Goal: Transaction & Acquisition: Purchase product/service

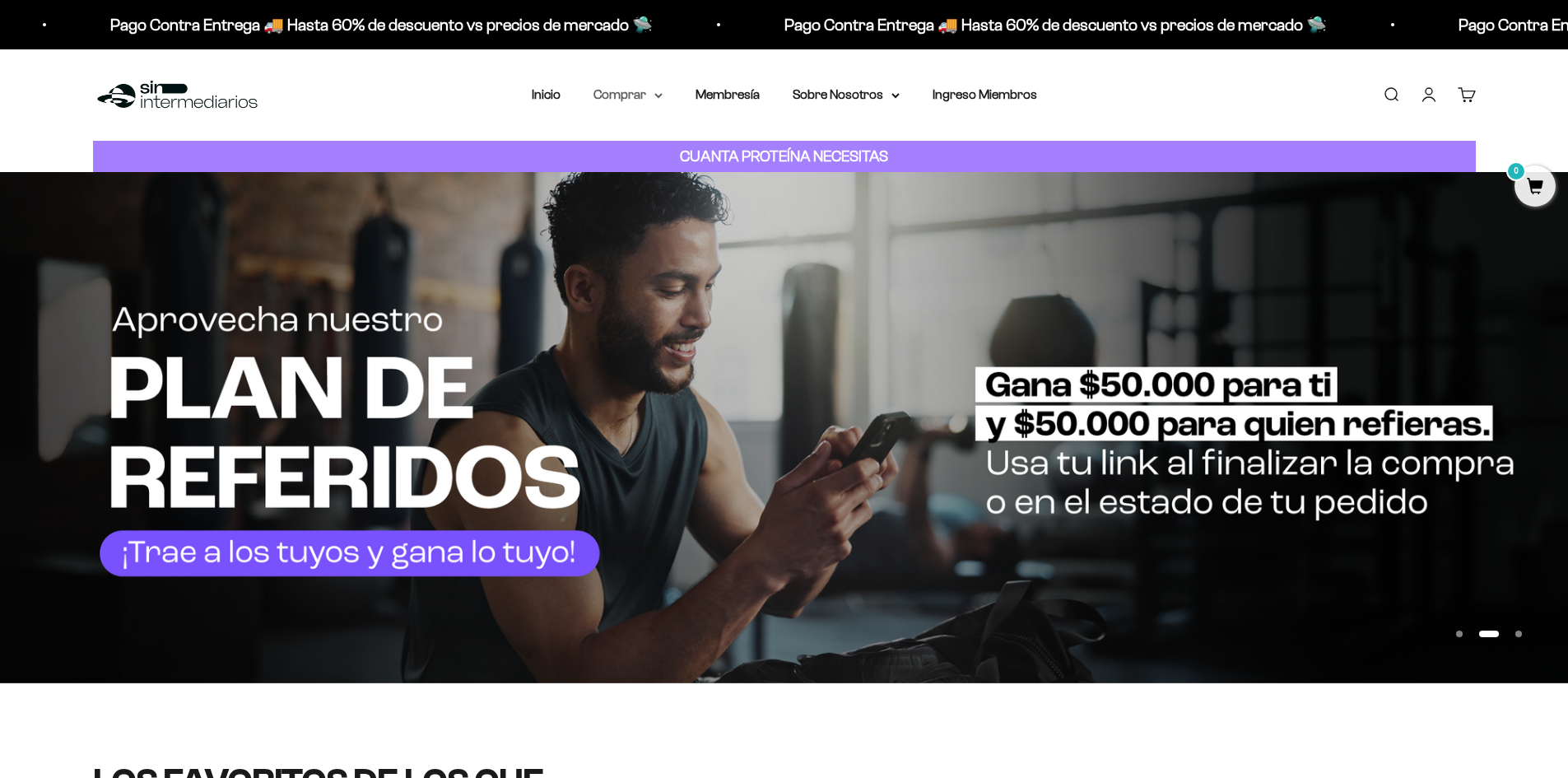
click at [655, 96] on icon at bounding box center [658, 96] width 8 height 6
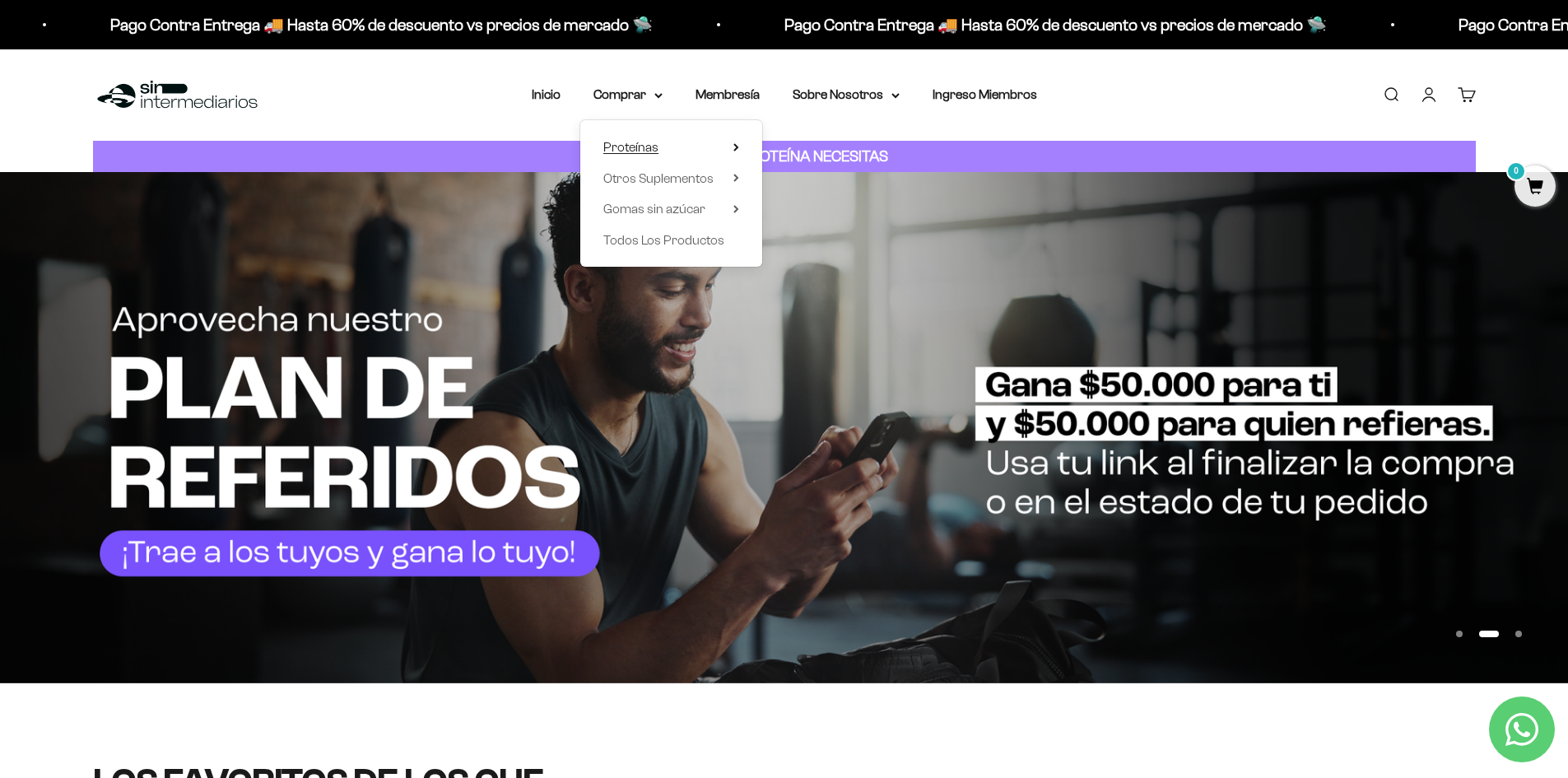
click at [648, 143] on span "Proteínas" at bounding box center [631, 146] width 55 height 14
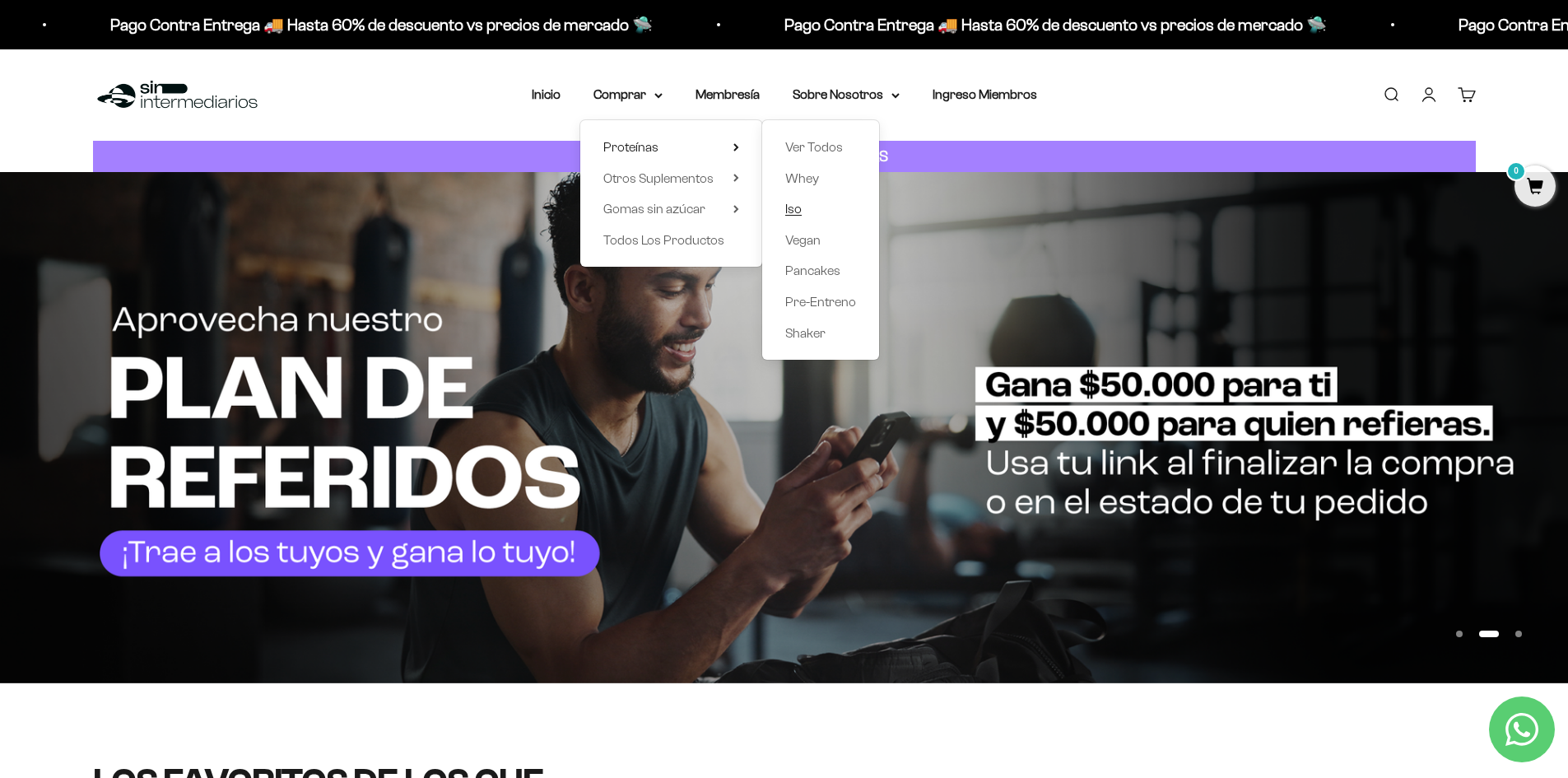
click at [797, 212] on span "Iso" at bounding box center [793, 208] width 17 height 14
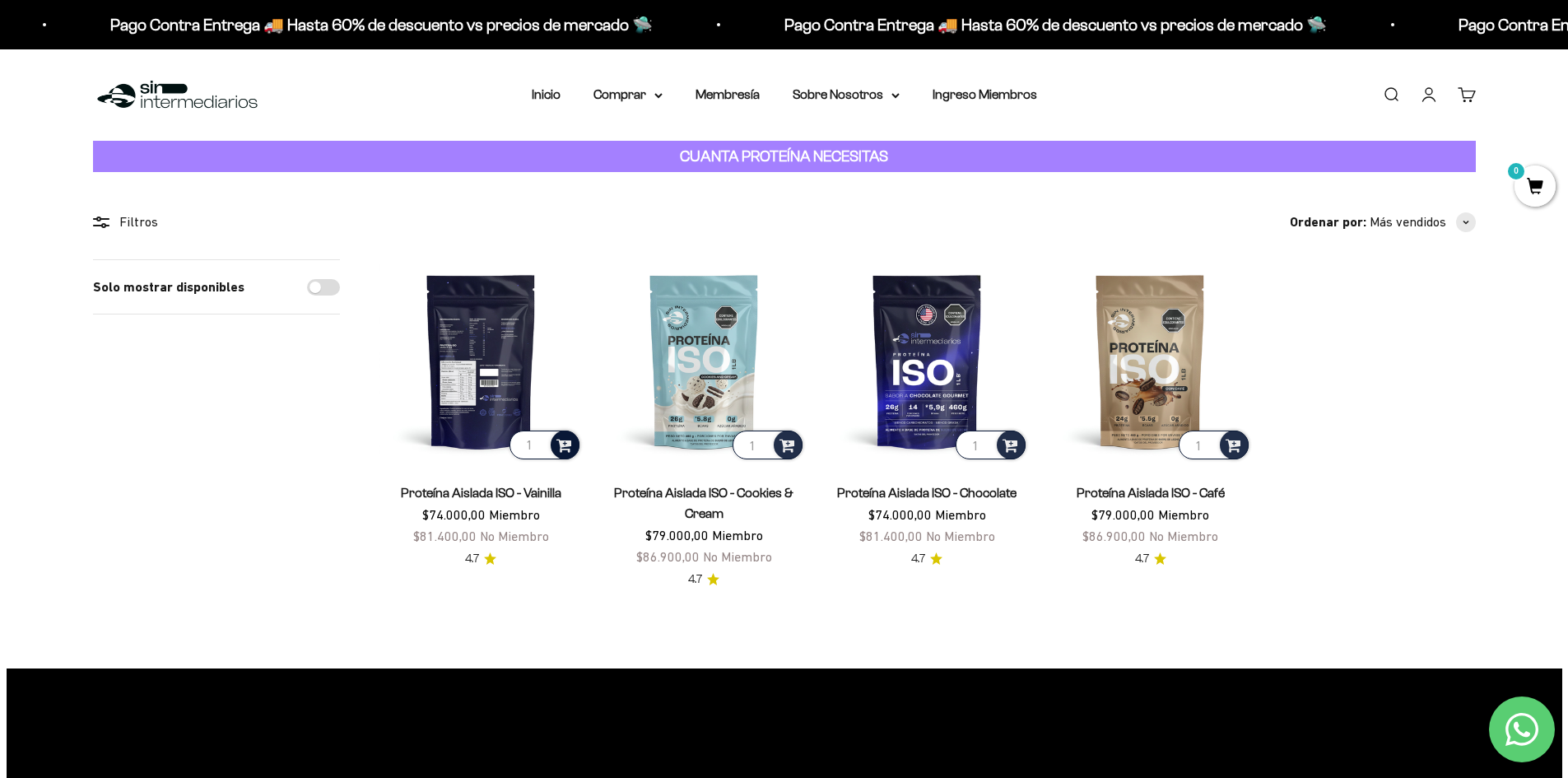
click at [576, 440] on div at bounding box center [564, 444] width 28 height 29
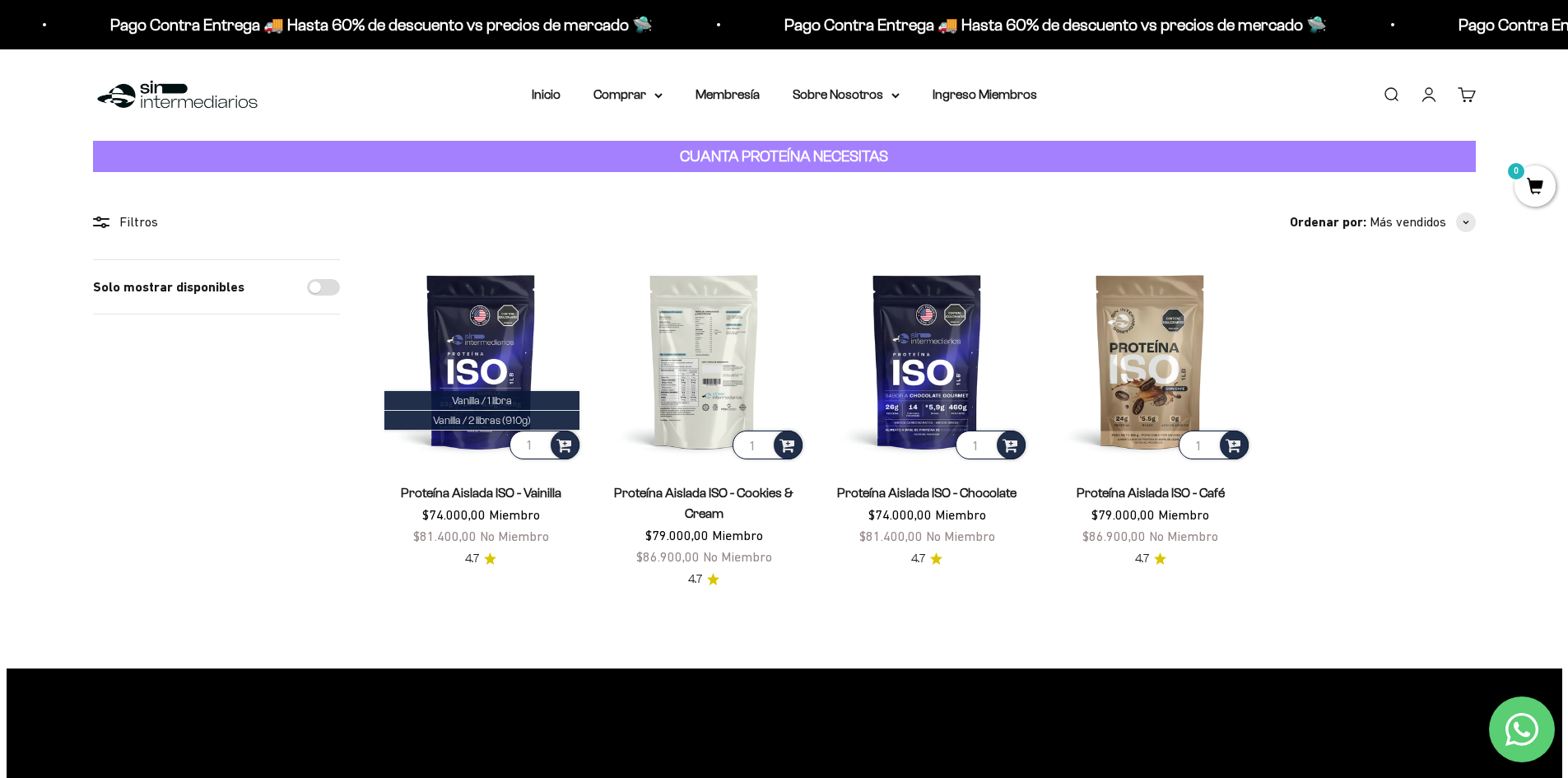
click at [730, 378] on img at bounding box center [703, 360] width 203 height 203
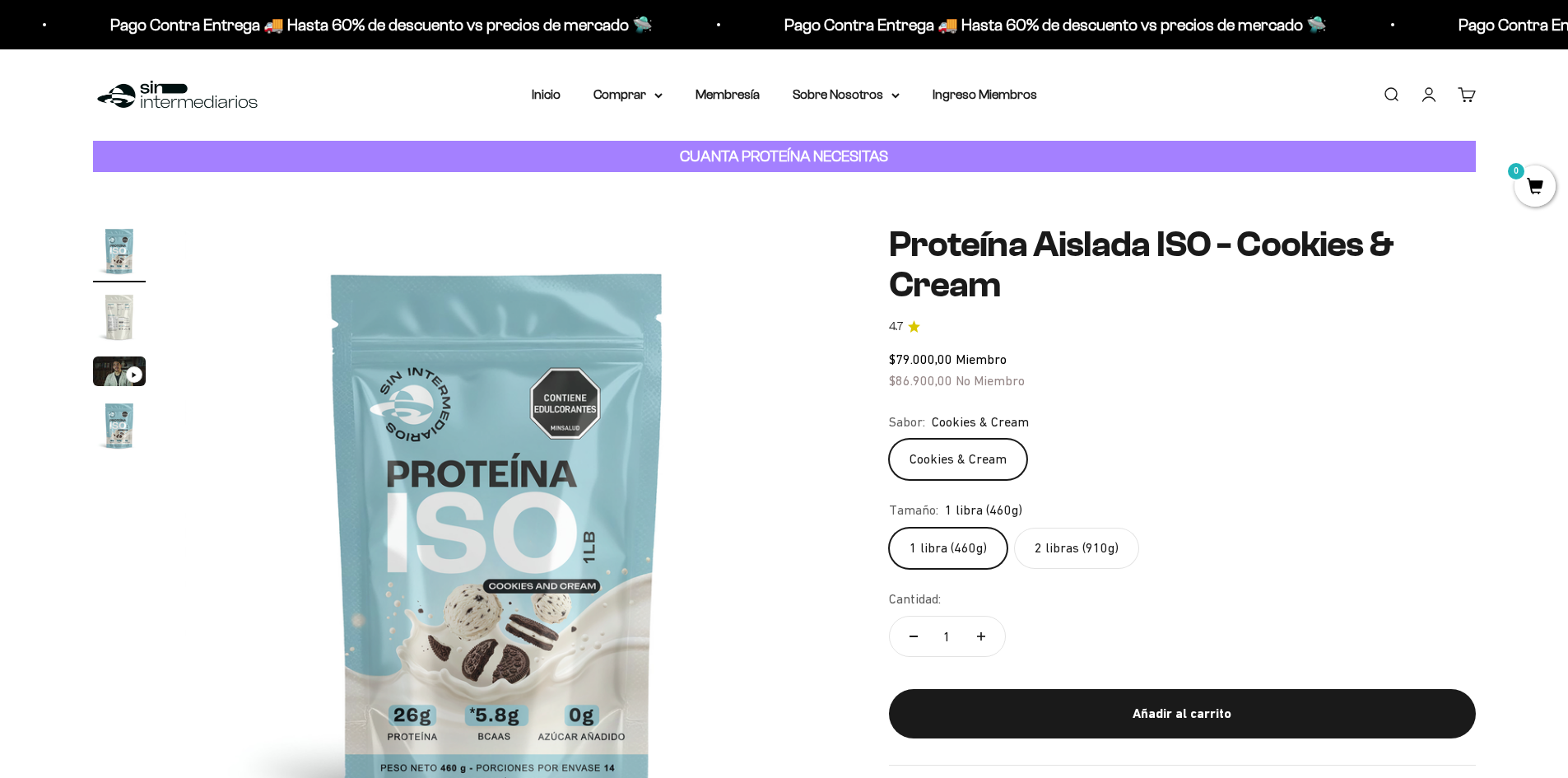
click at [123, 312] on img "Ir al artículo 2" at bounding box center [119, 316] width 52 height 52
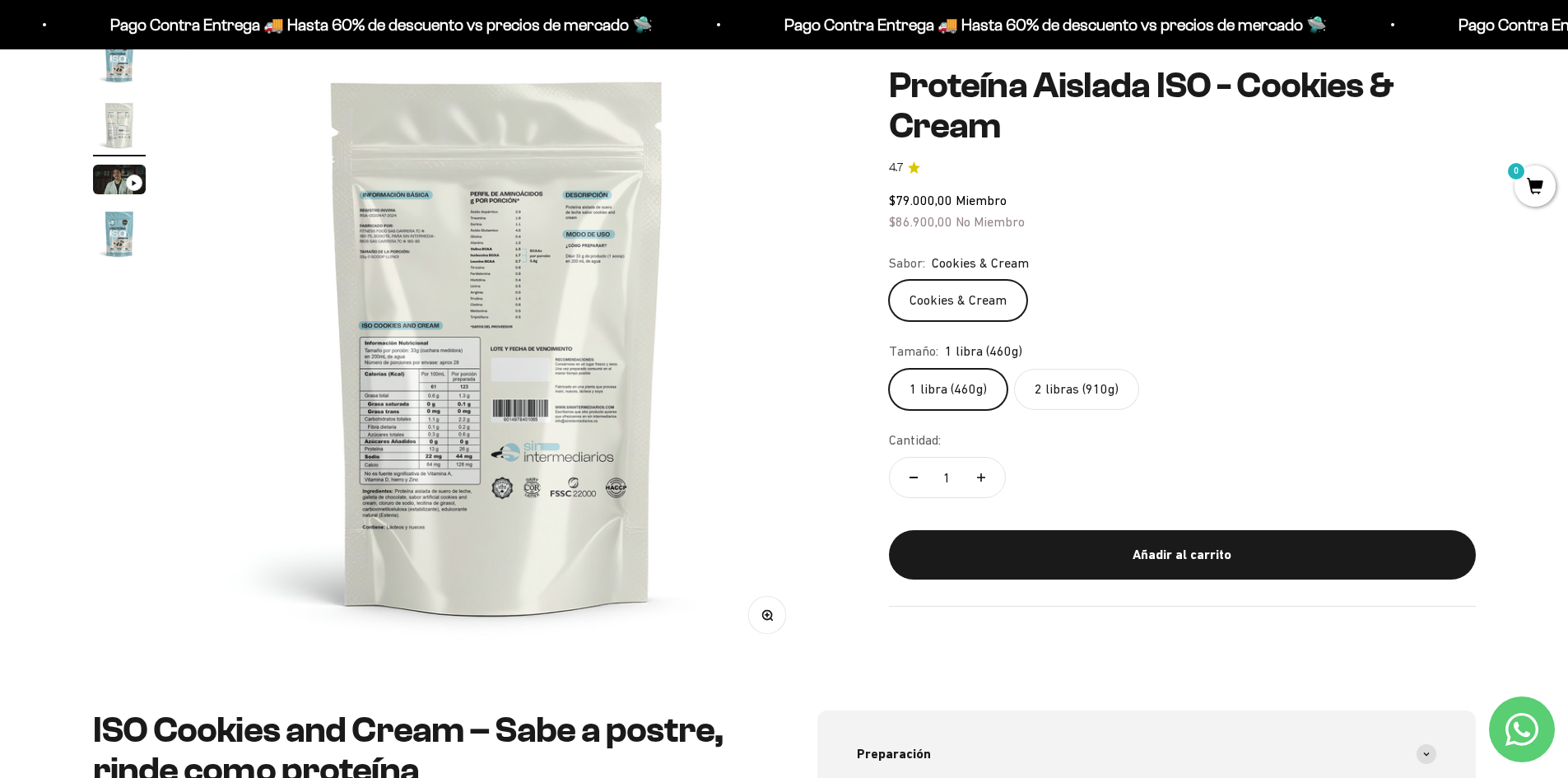
scroll to position [83, 0]
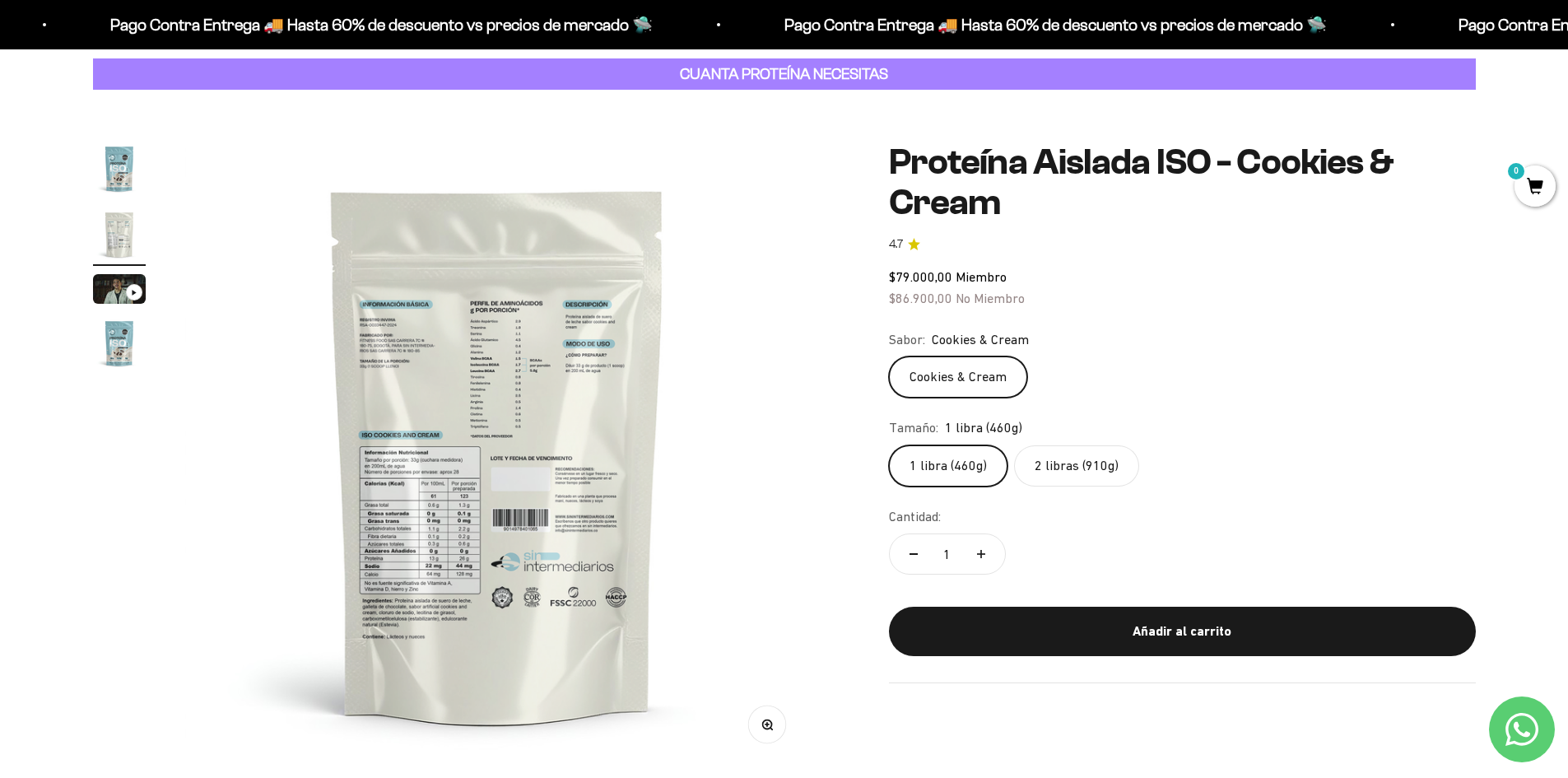
click at [770, 726] on circle "button" at bounding box center [767, 724] width 9 height 9
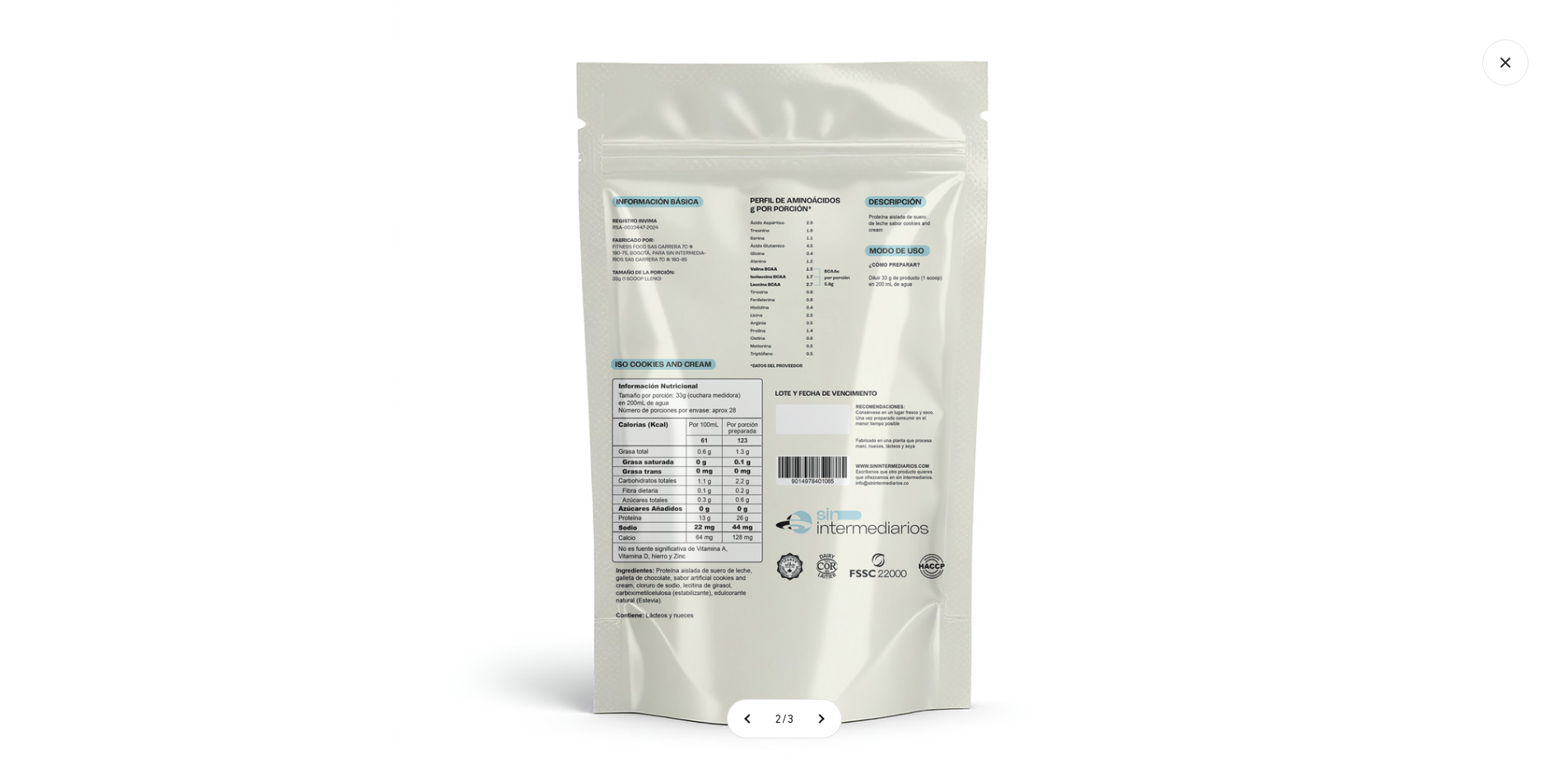
click at [1506, 67] on icon "Cerrar galería" at bounding box center [1505, 63] width 46 height 46
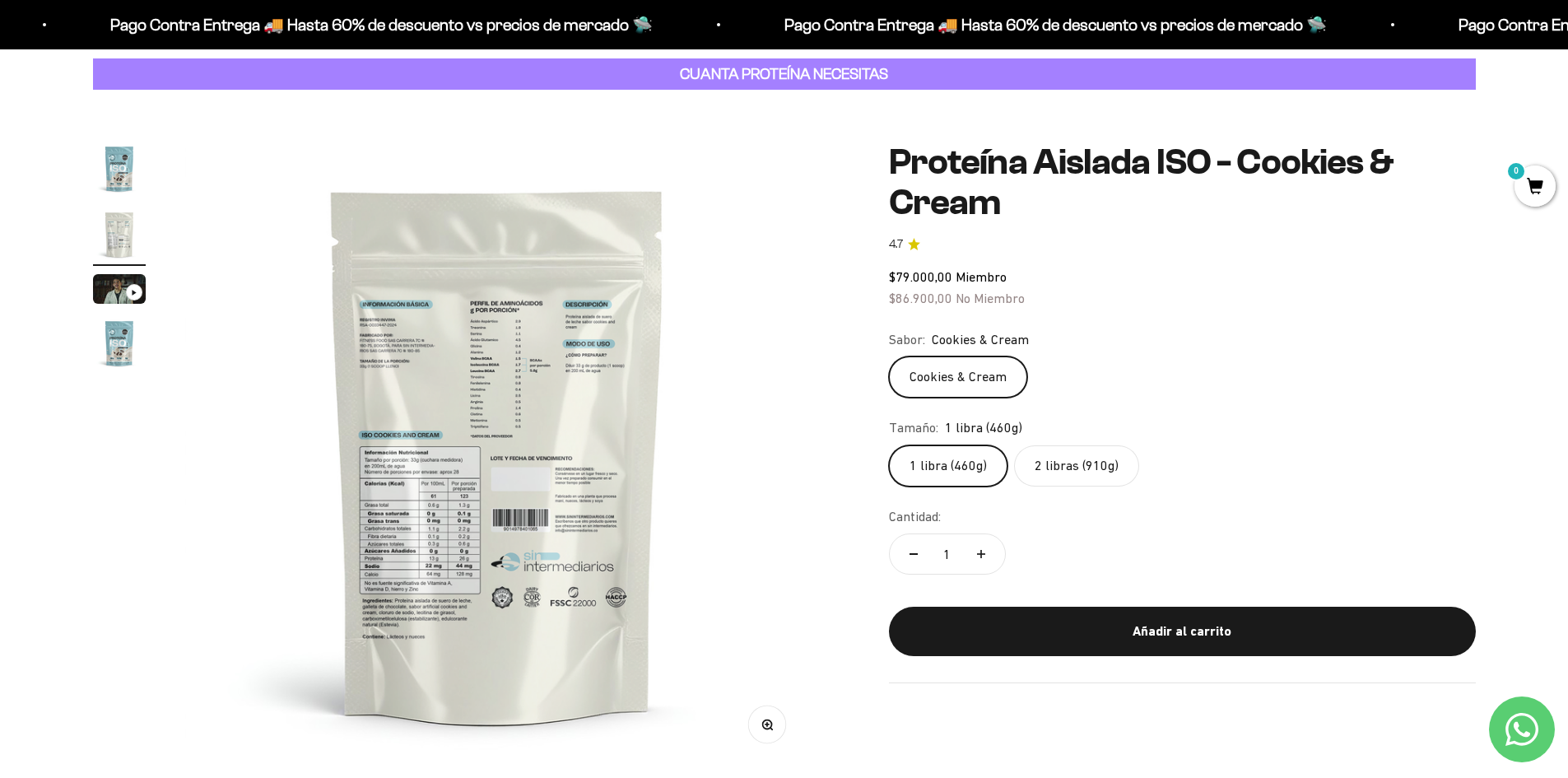
click at [1065, 452] on label "2 libras (910g)" at bounding box center [1076, 465] width 125 height 41
click at [889, 445] on input "2 libras (910g)" at bounding box center [888, 444] width 1 height 1
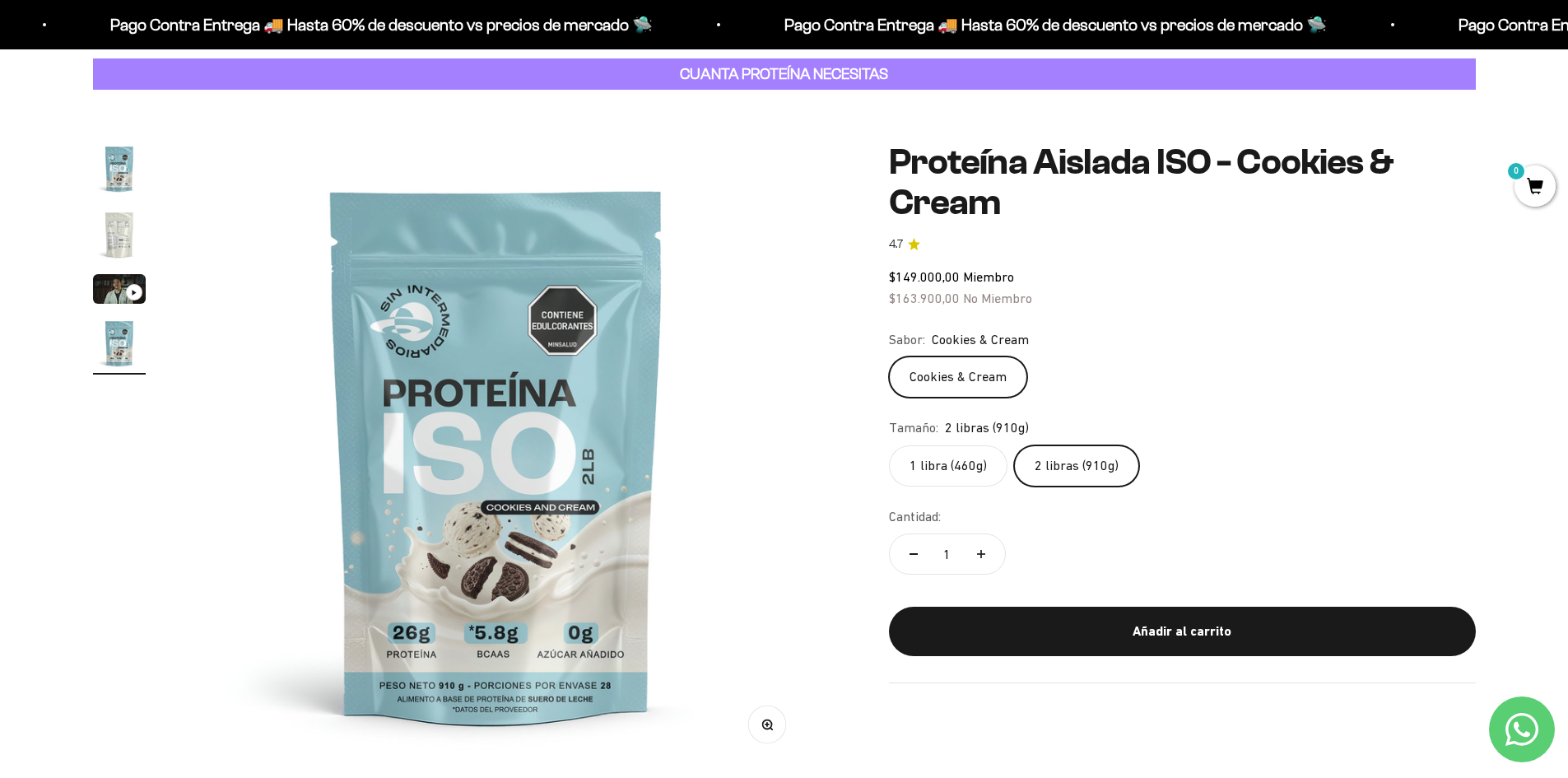
click at [125, 282] on img "Ir al artículo 3" at bounding box center [119, 289] width 52 height 29
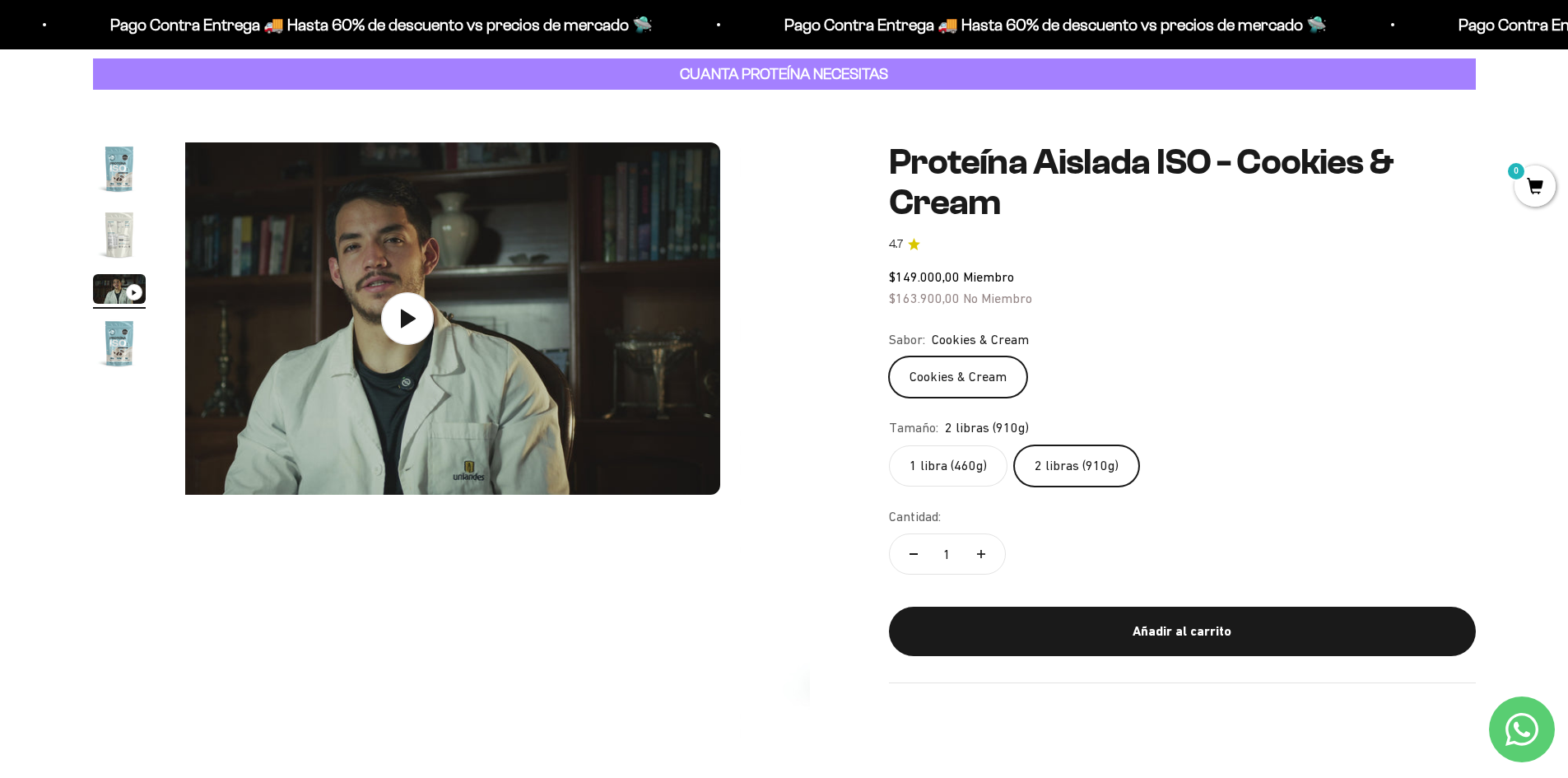
scroll to position [0, 1289]
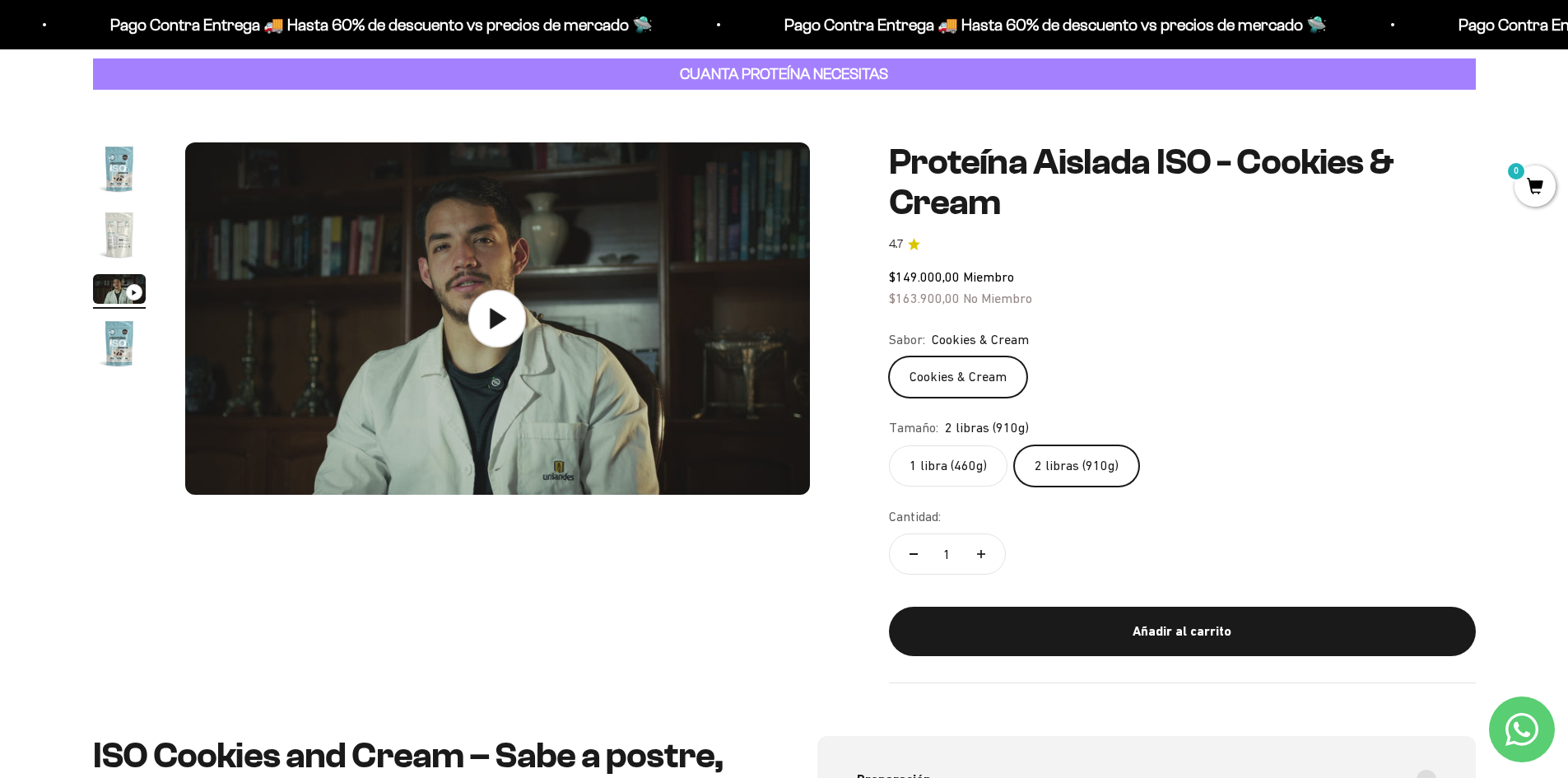
click at [490, 341] on icon at bounding box center [496, 318] width 58 height 58
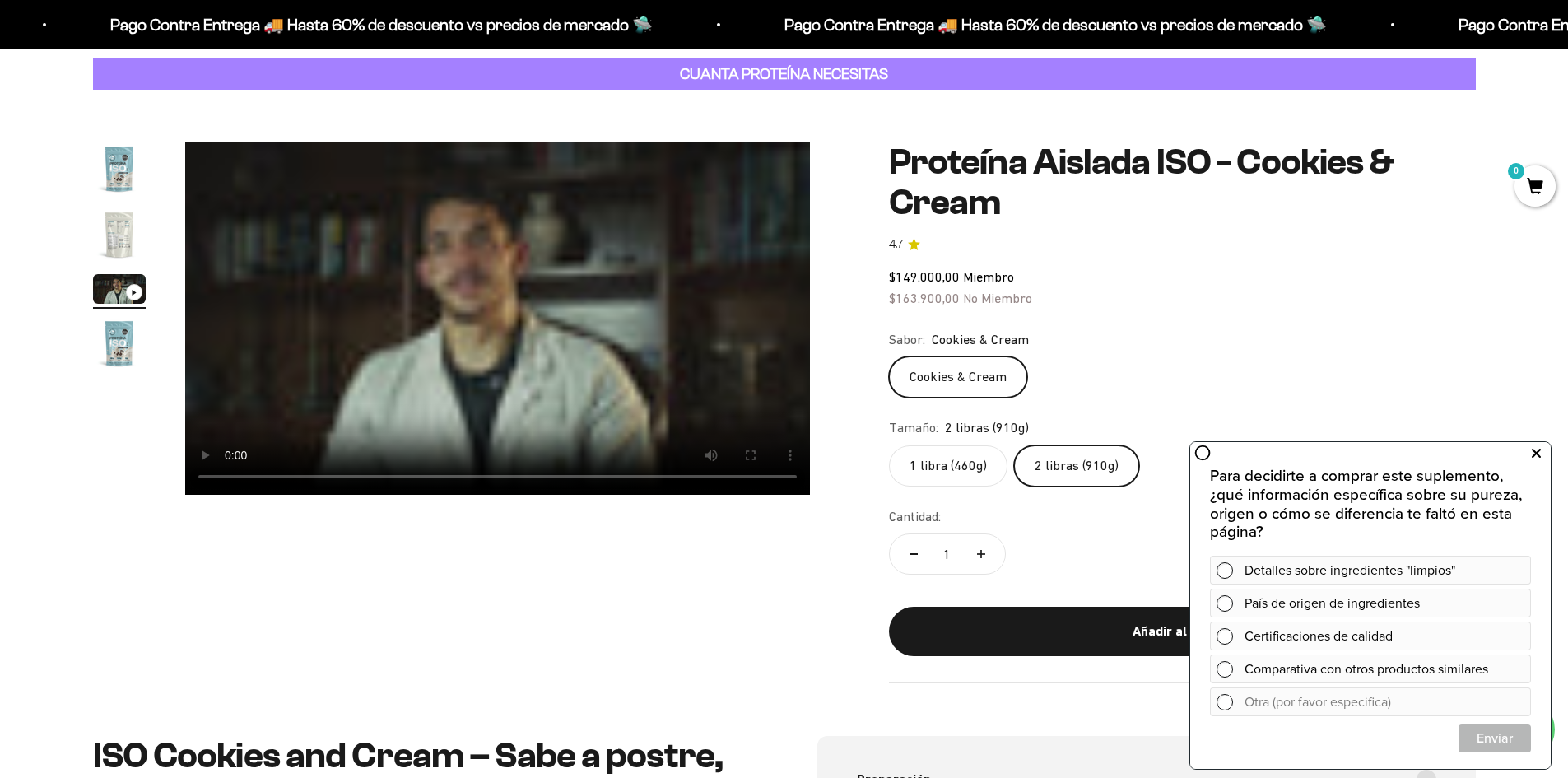
click at [1539, 452] on icon at bounding box center [1536, 453] width 9 height 21
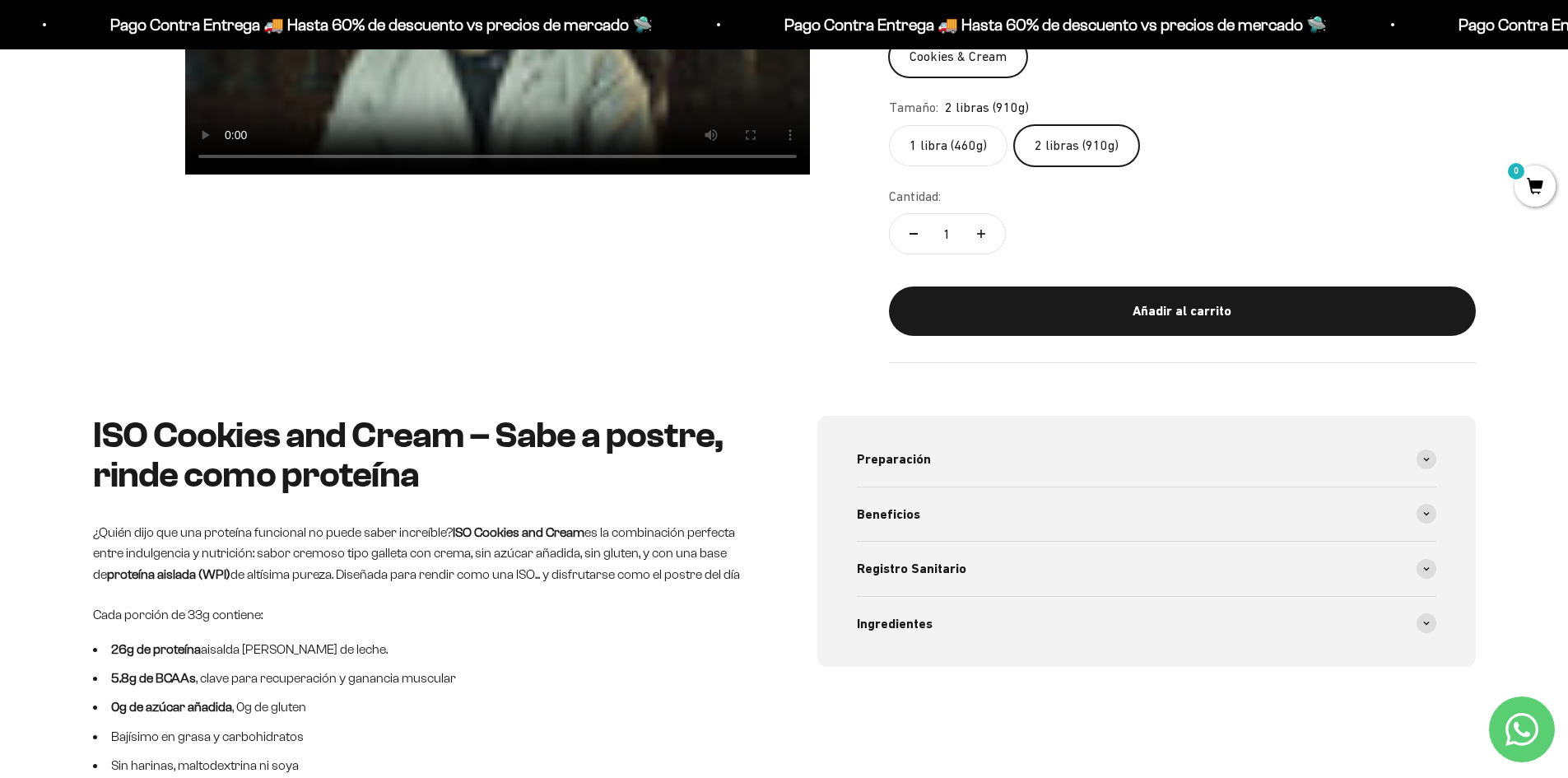
scroll to position [329, 0]
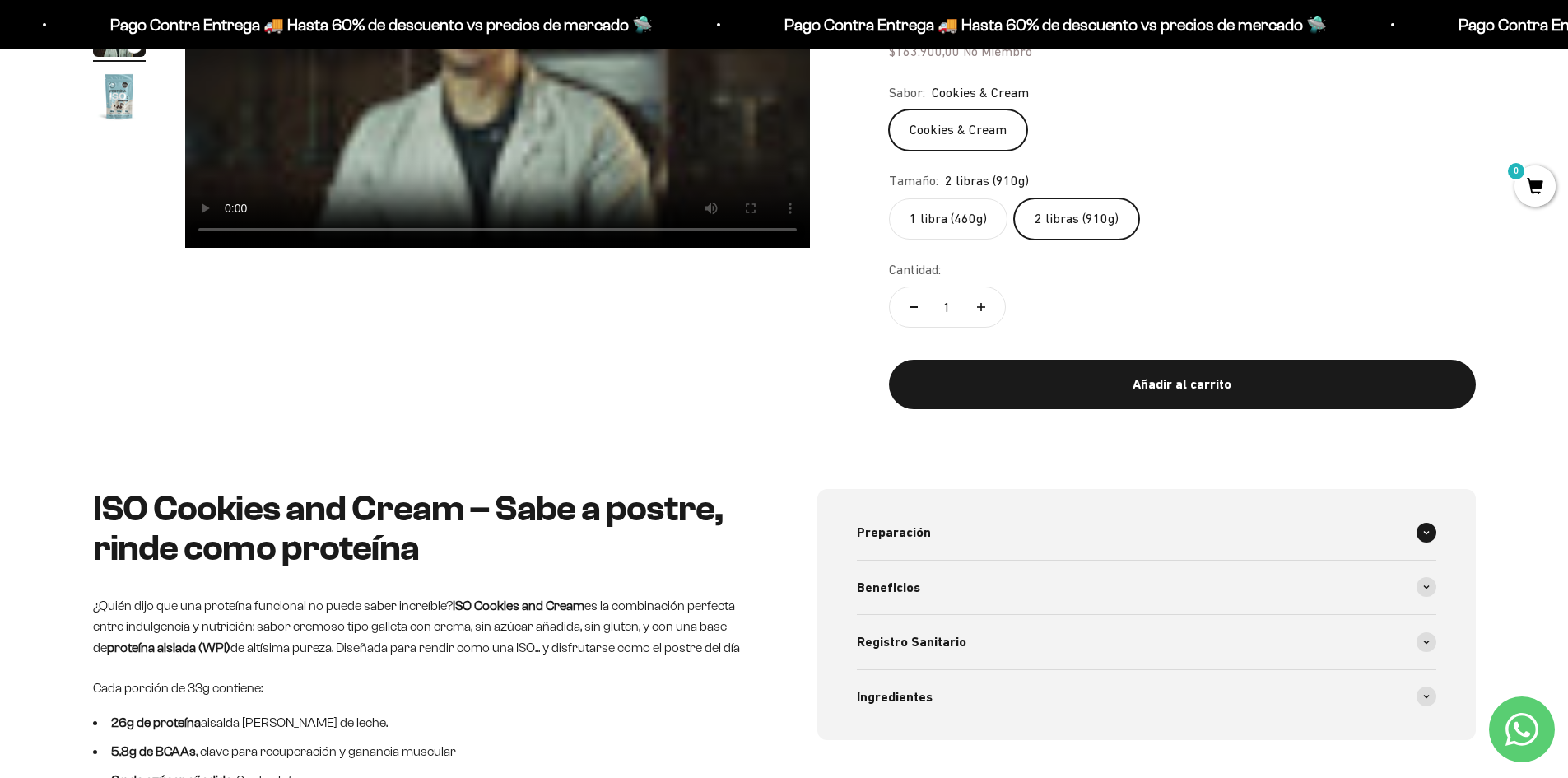
click at [940, 532] on div "Preparación" at bounding box center [1146, 532] width 579 height 54
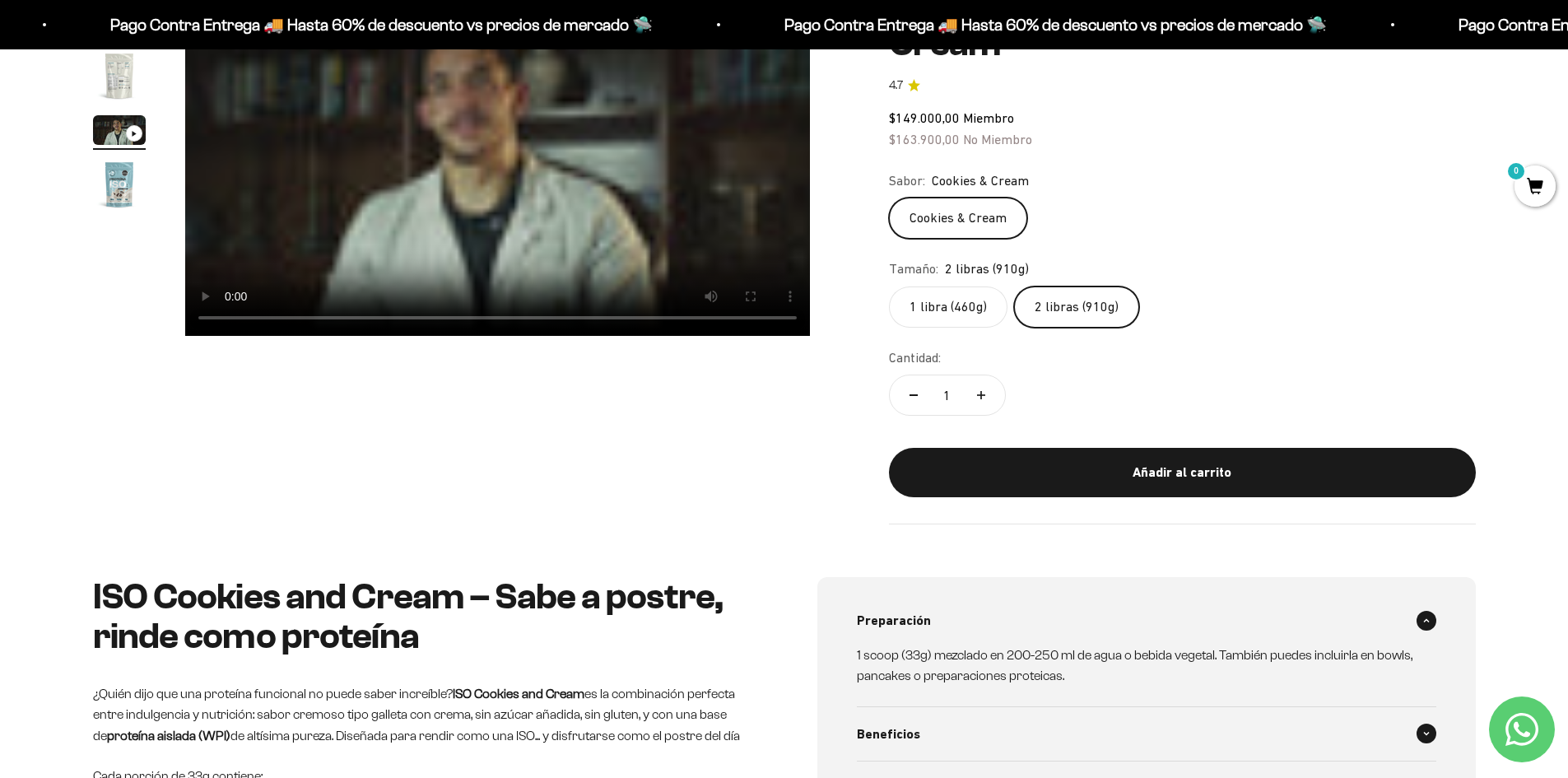
scroll to position [83, 0]
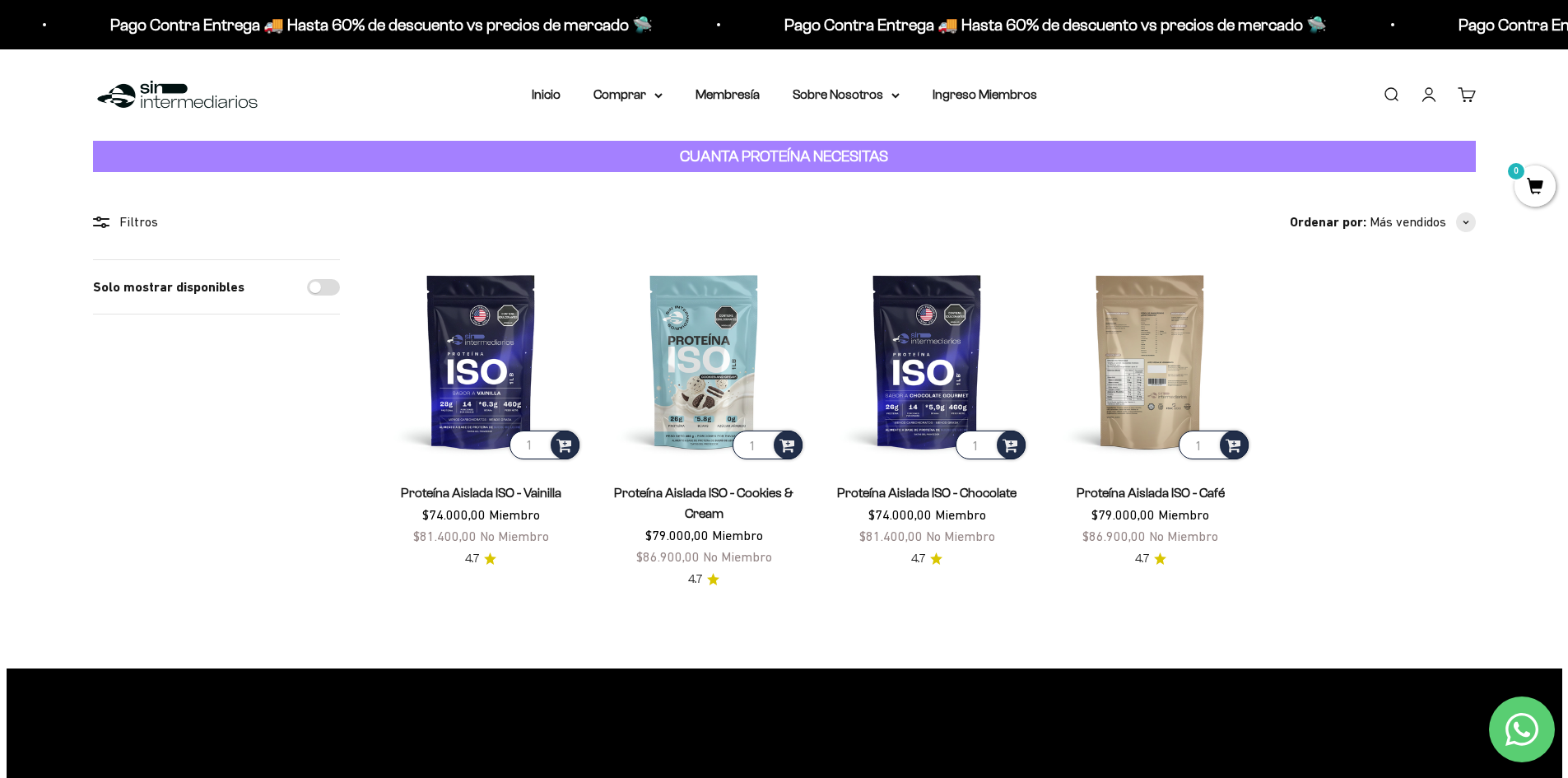
click at [1131, 390] on img at bounding box center [1150, 360] width 203 height 203
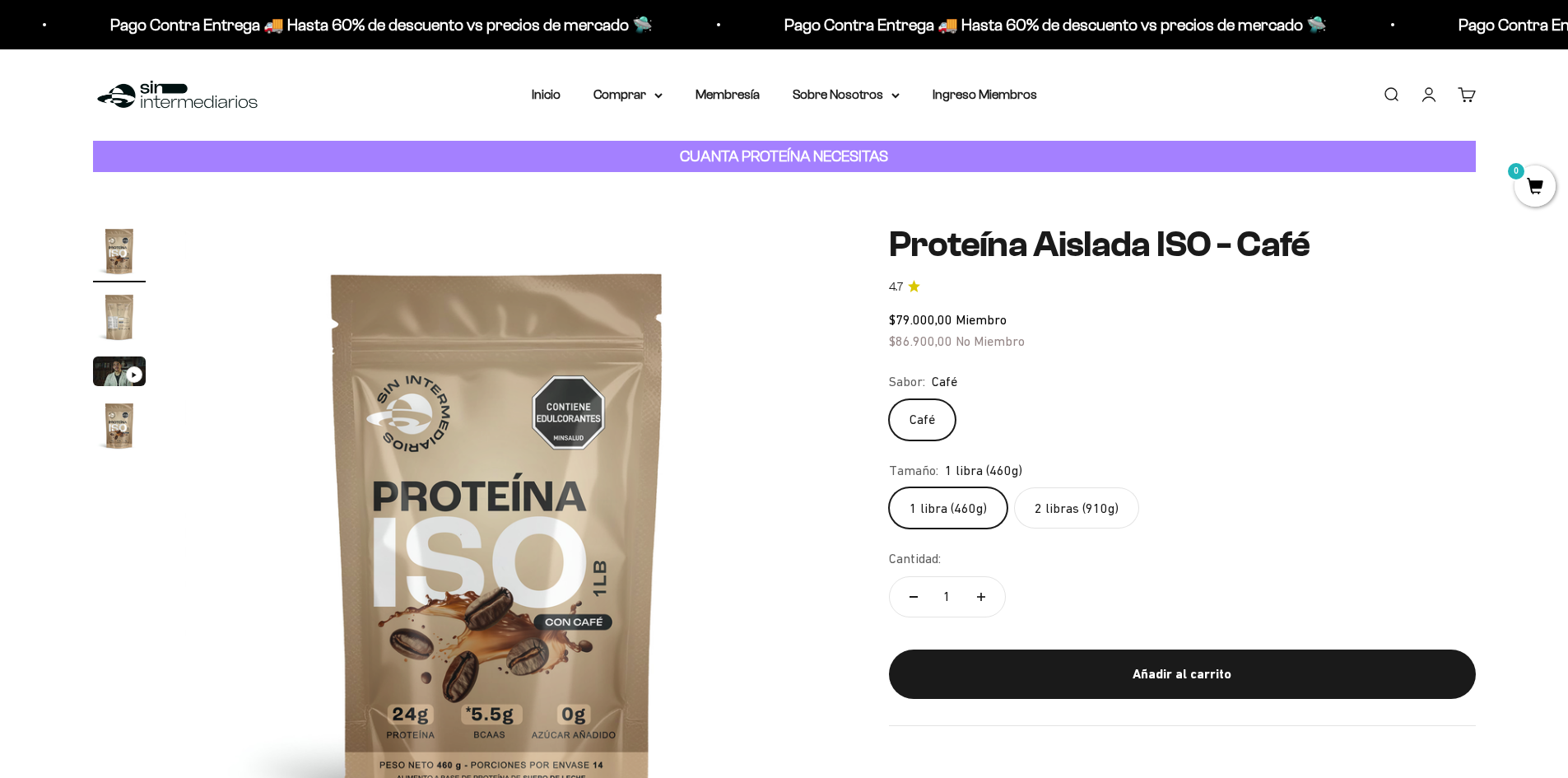
click at [122, 326] on img "Ir al artículo 2" at bounding box center [119, 316] width 52 height 52
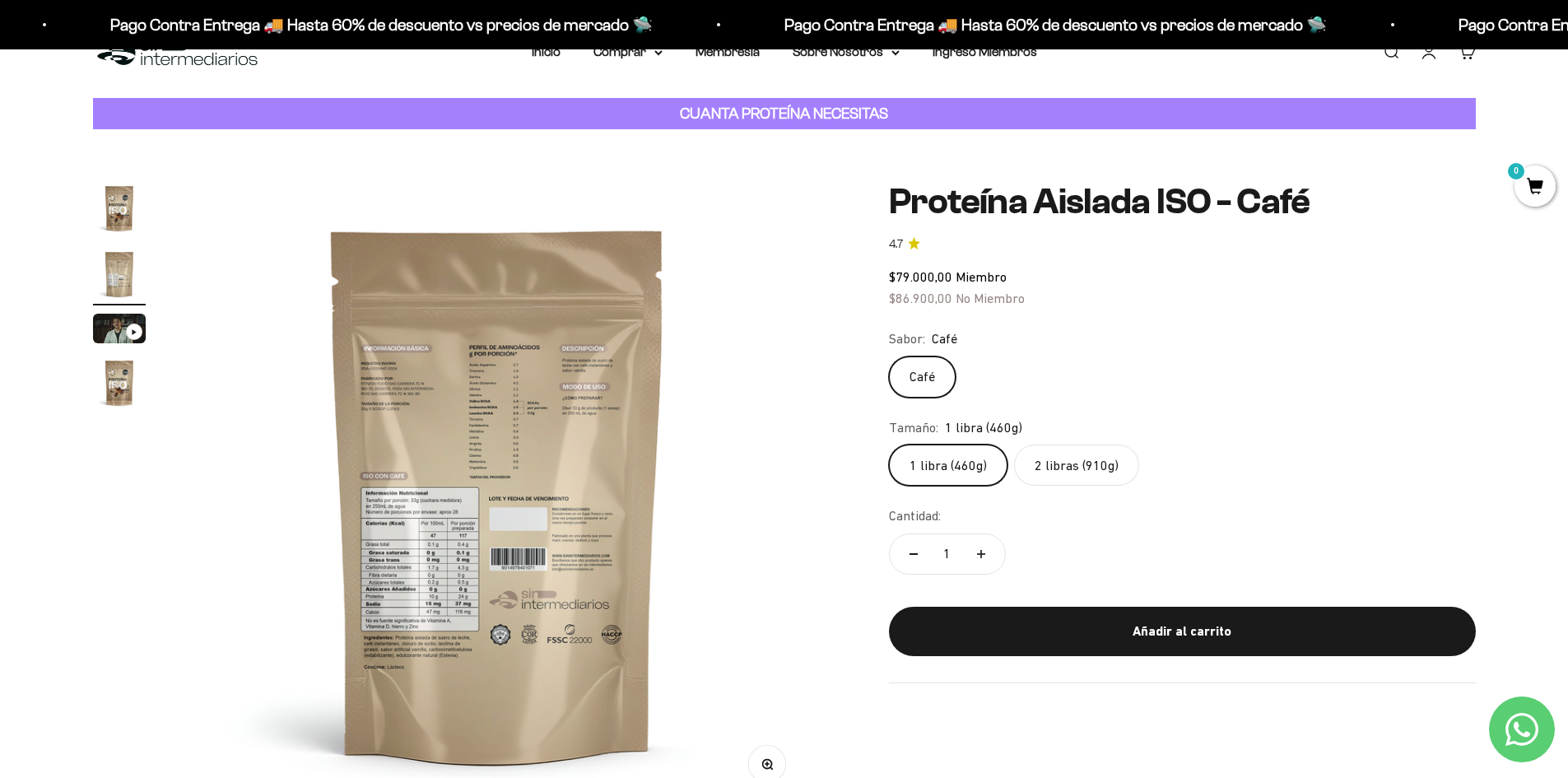
scroll to position [83, 0]
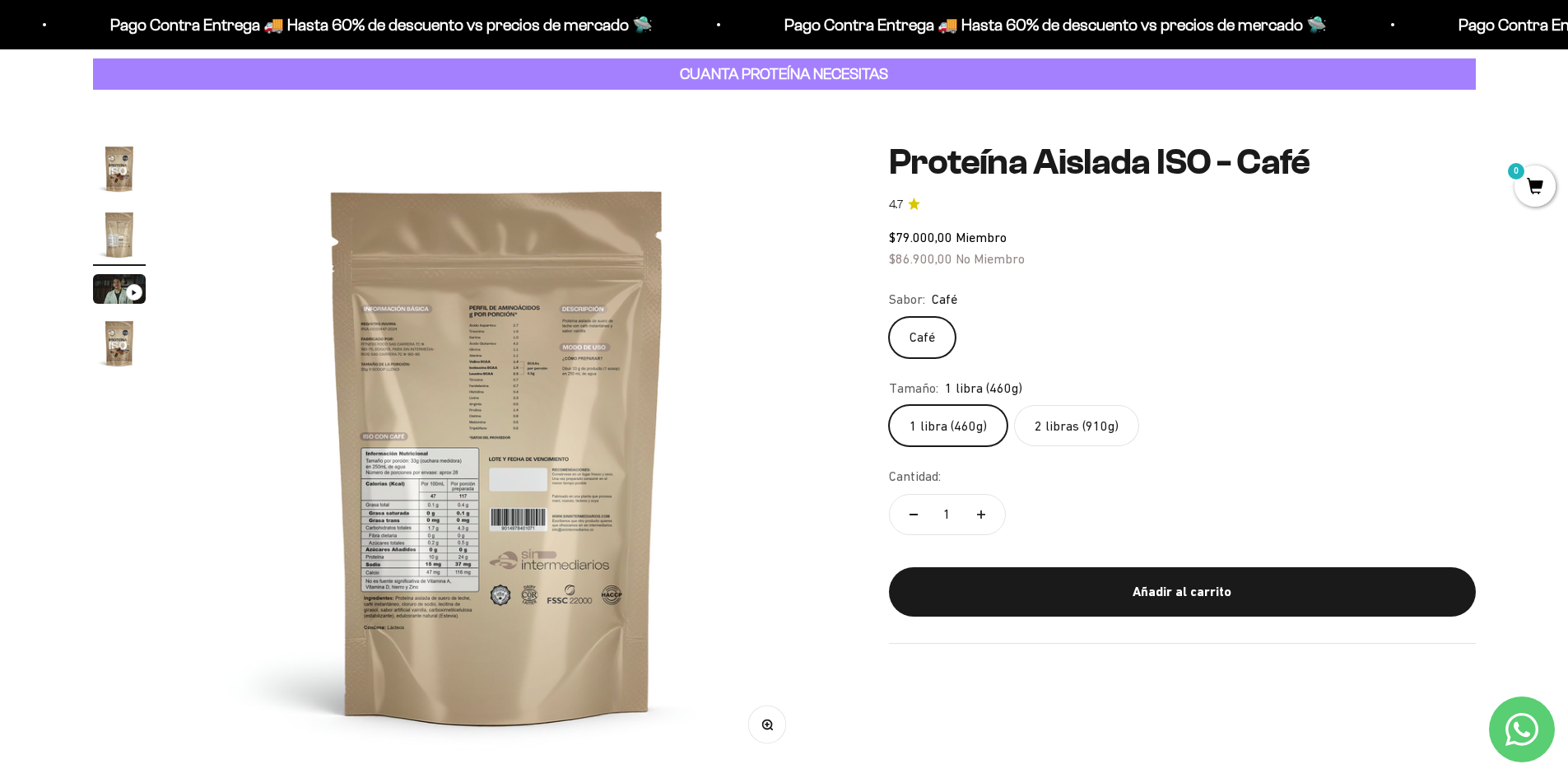
click at [780, 735] on button "Zoom" at bounding box center [767, 725] width 37 height 37
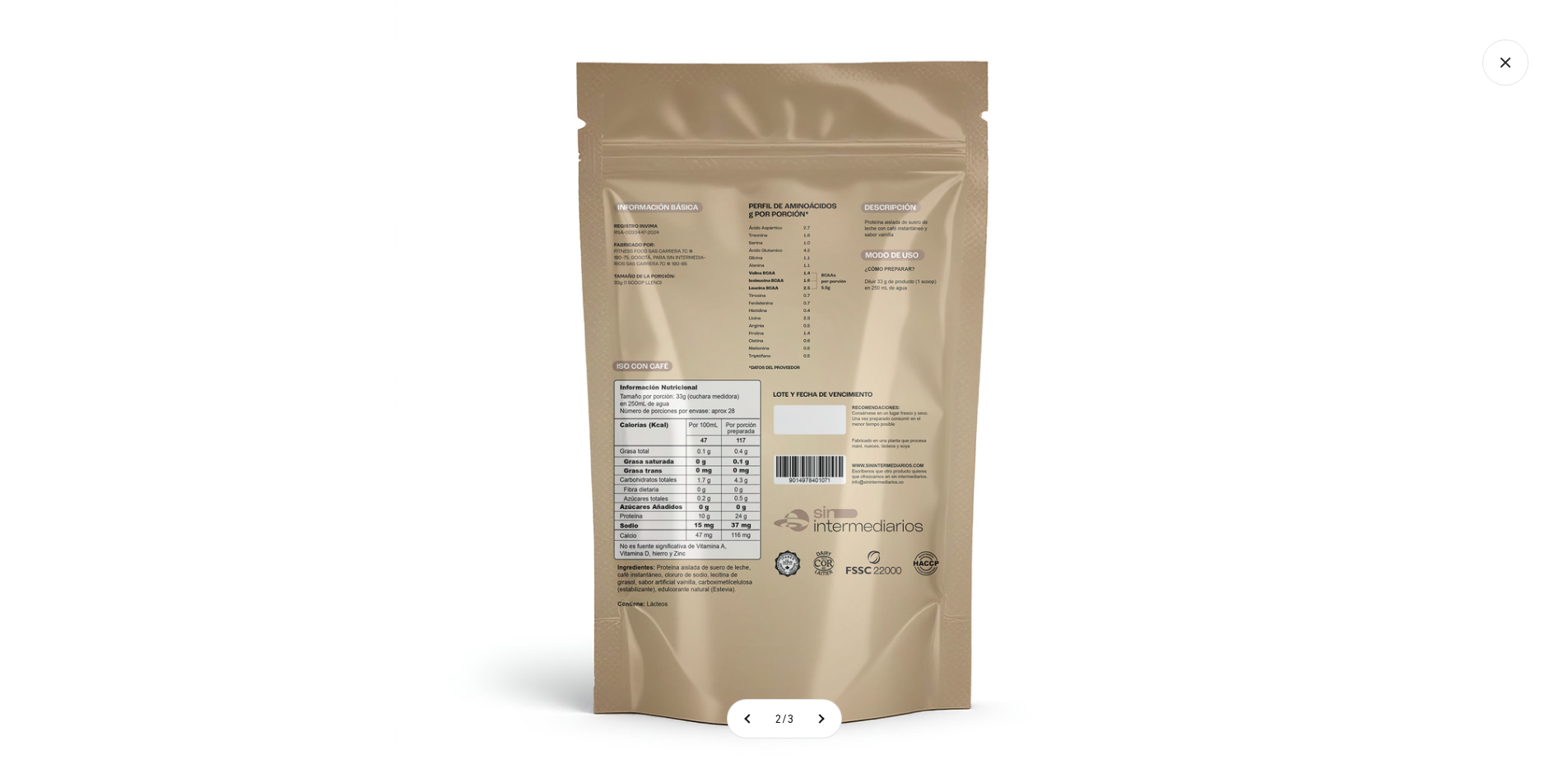
click at [656, 278] on img at bounding box center [784, 389] width 778 height 778
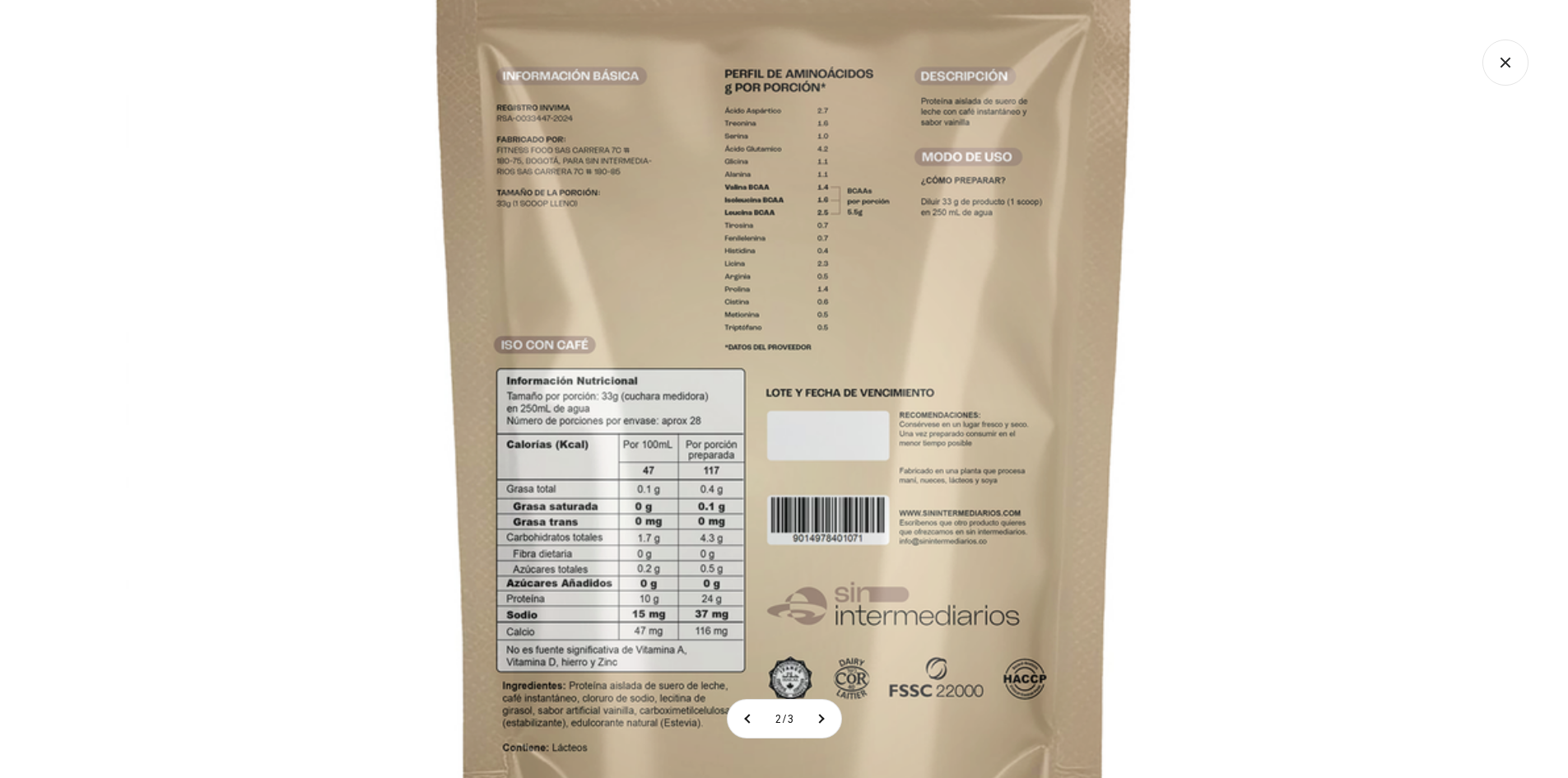
click at [1518, 61] on icon "Cerrar galería" at bounding box center [1505, 63] width 46 height 46
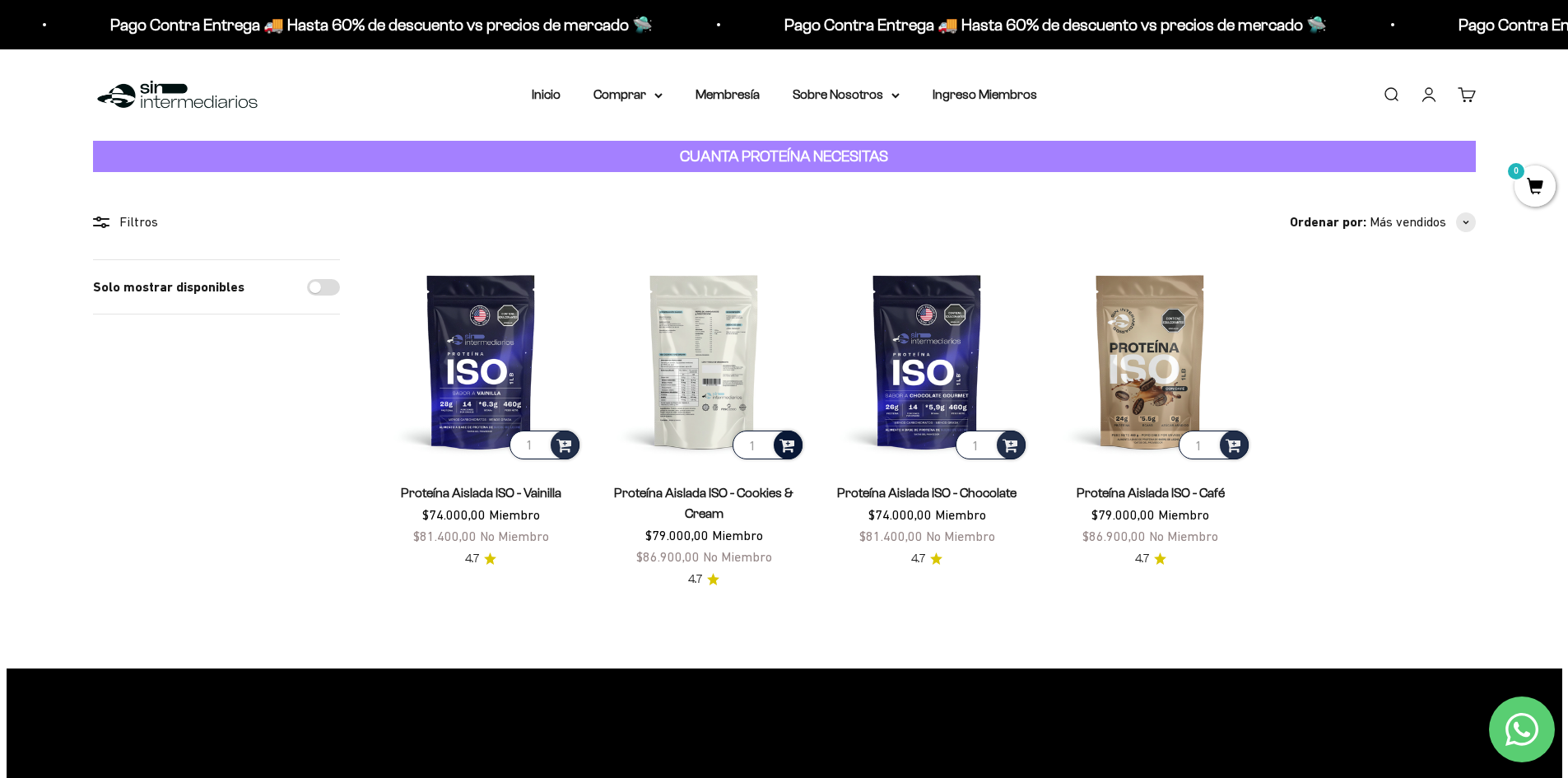
click at [783, 447] on span at bounding box center [787, 444] width 16 height 19
click at [759, 399] on span "Cookies & Cream / 1 libra (460g)" at bounding box center [705, 400] width 145 height 12
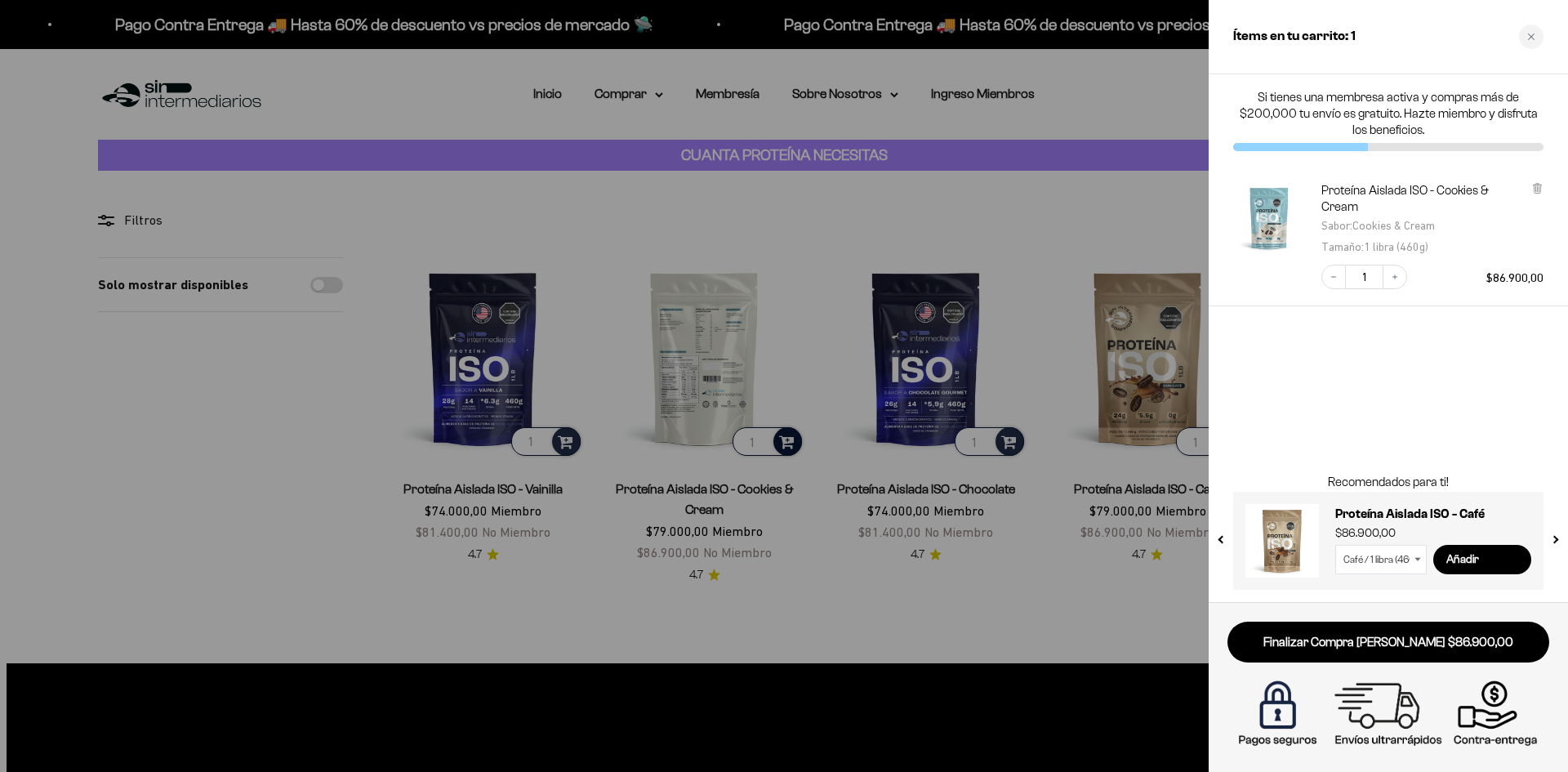
click at [1006, 649] on div at bounding box center [784, 386] width 1568 height 772
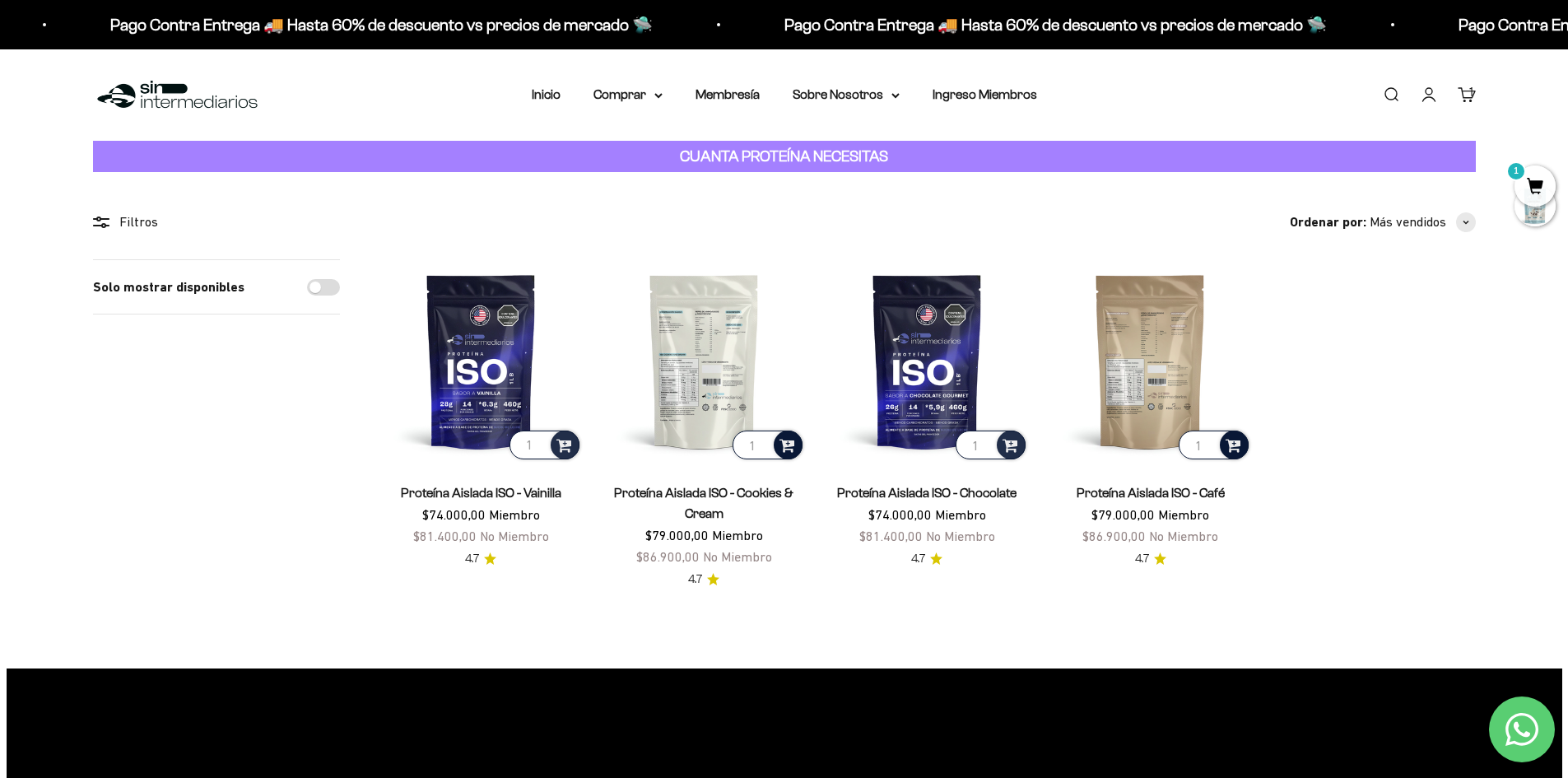
click at [1245, 445] on div at bounding box center [1233, 444] width 28 height 29
click at [1219, 403] on li "Café / 1 libra (460g)" at bounding box center [1151, 400] width 195 height 19
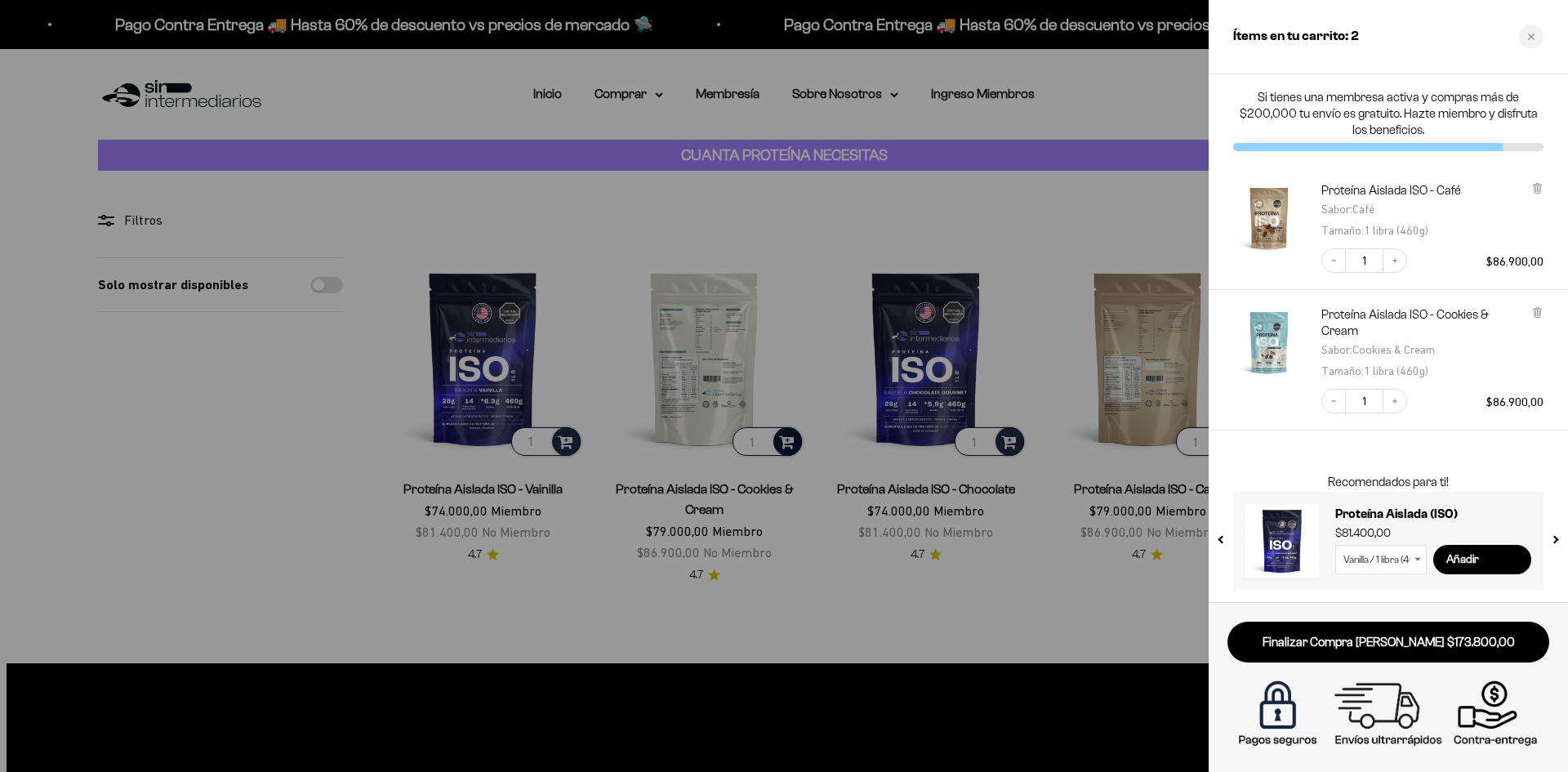
click at [961, 594] on div at bounding box center [784, 386] width 1568 height 772
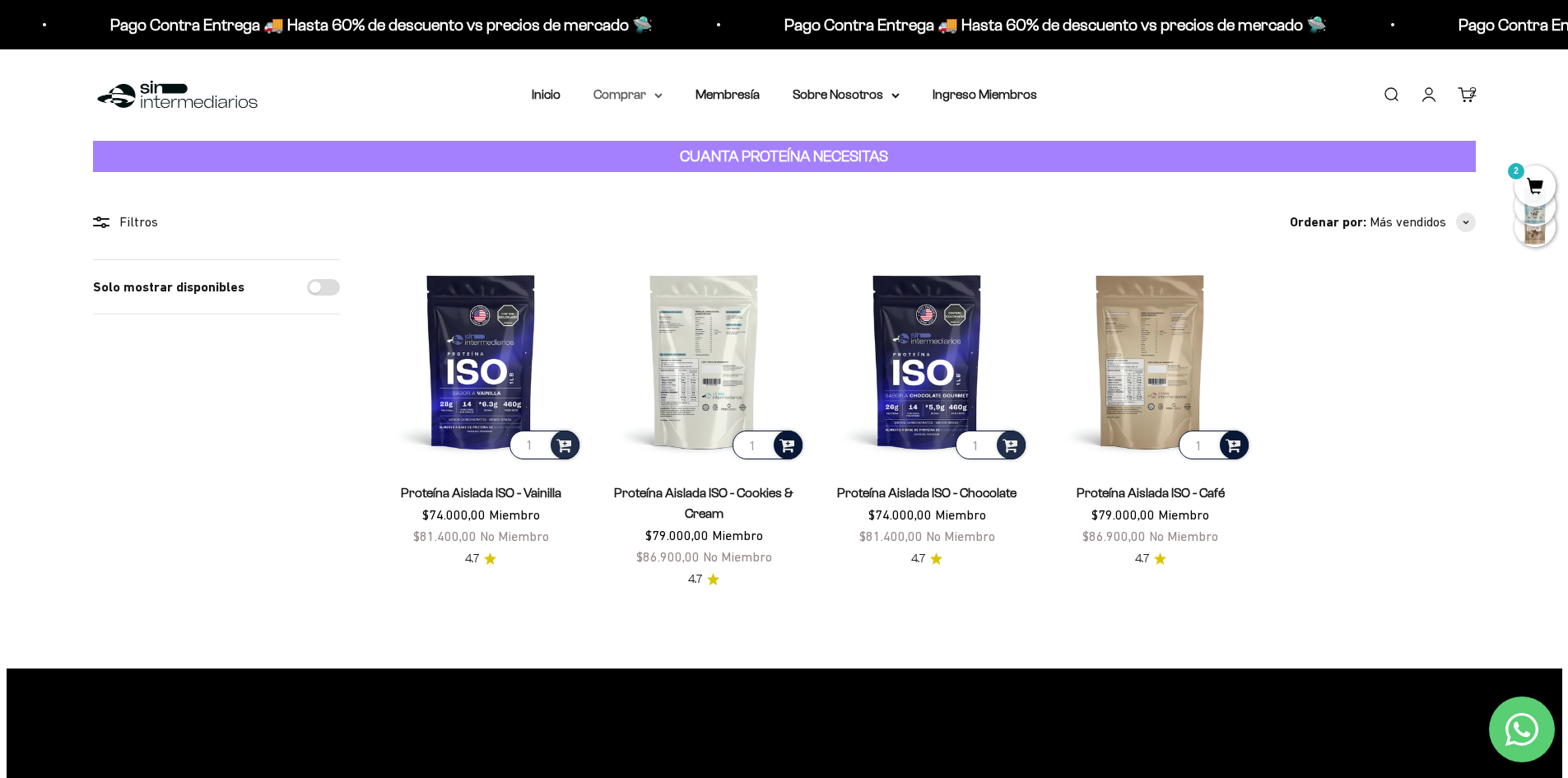
click at [611, 90] on summary "Comprar" at bounding box center [628, 94] width 69 height 21
click at [638, 175] on span "Otros Suplementos" at bounding box center [658, 177] width 110 height 14
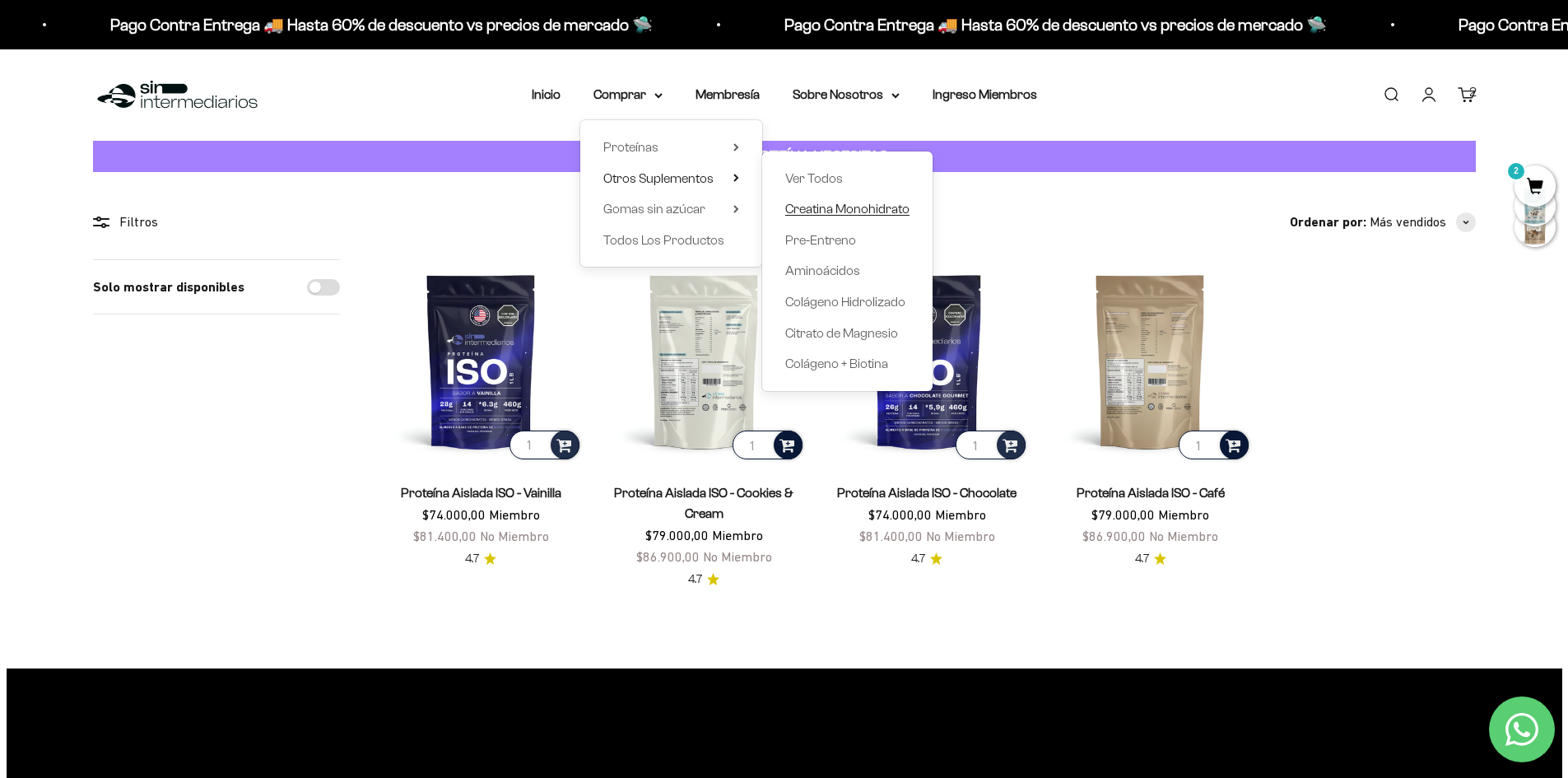
click at [827, 209] on span "Creatina Monohidrato" at bounding box center [846, 208] width 124 height 14
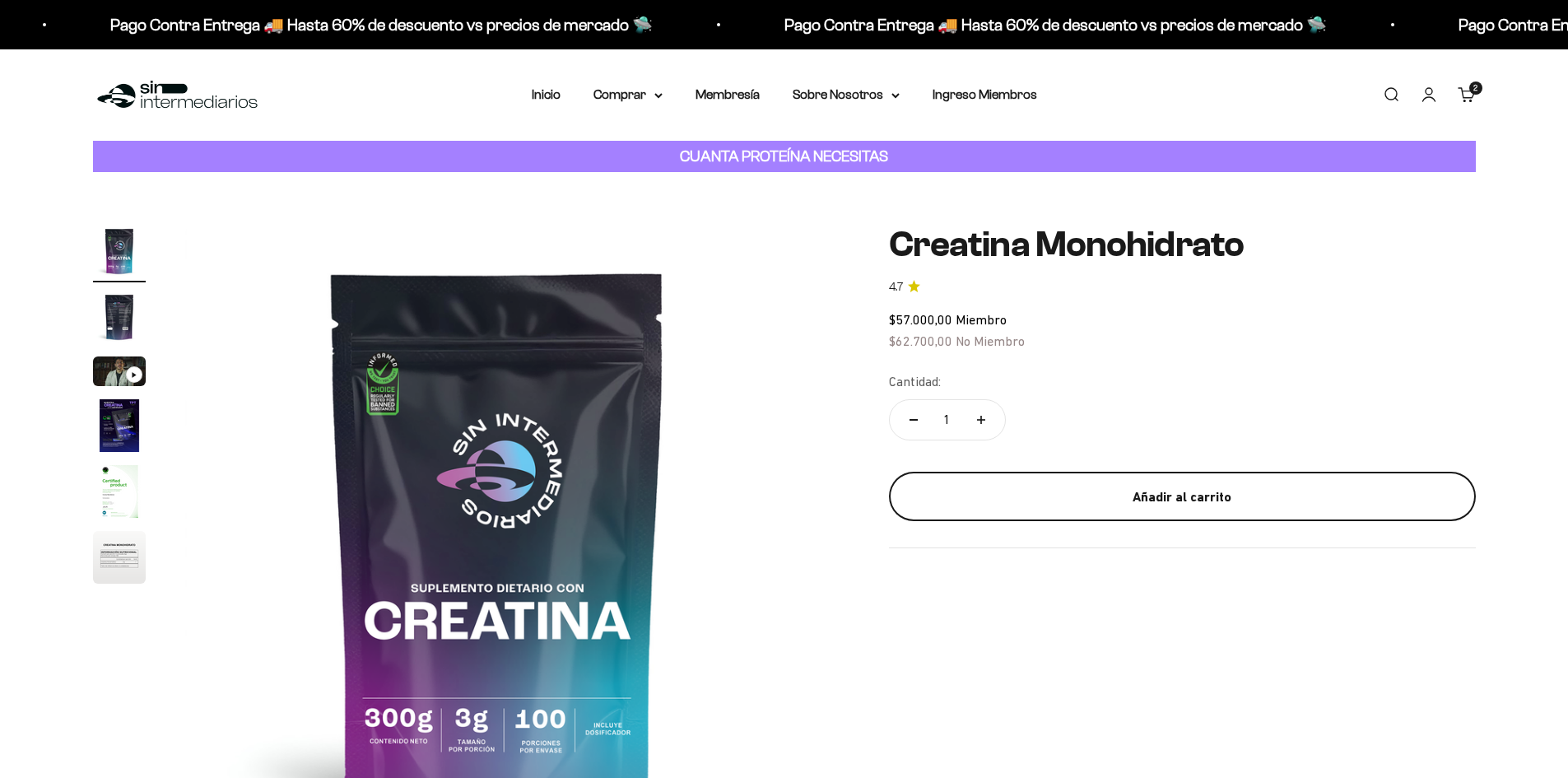
click at [1050, 491] on div "Añadir al carrito" at bounding box center [1182, 497] width 521 height 21
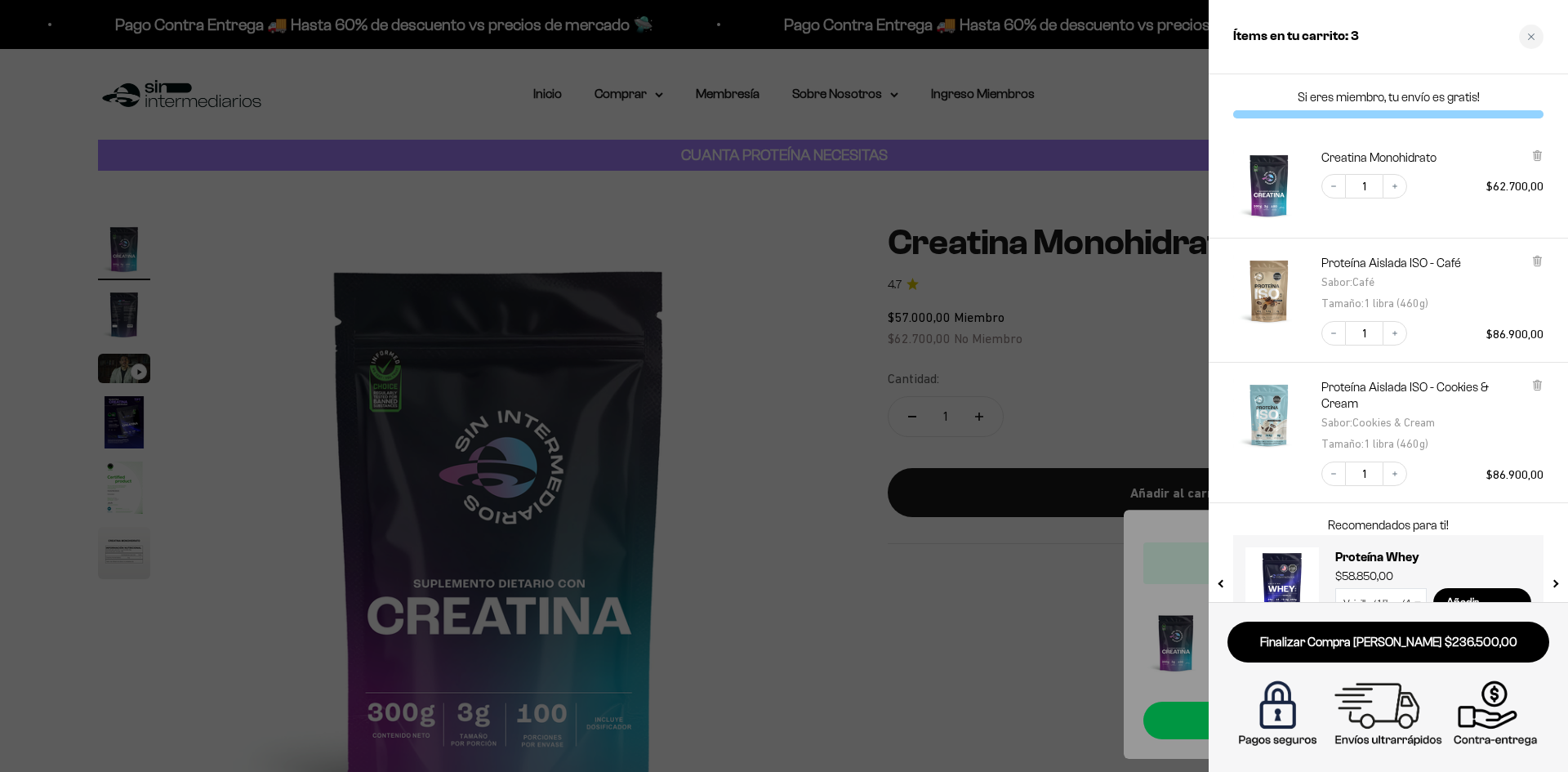
click at [973, 585] on div at bounding box center [784, 386] width 1568 height 772
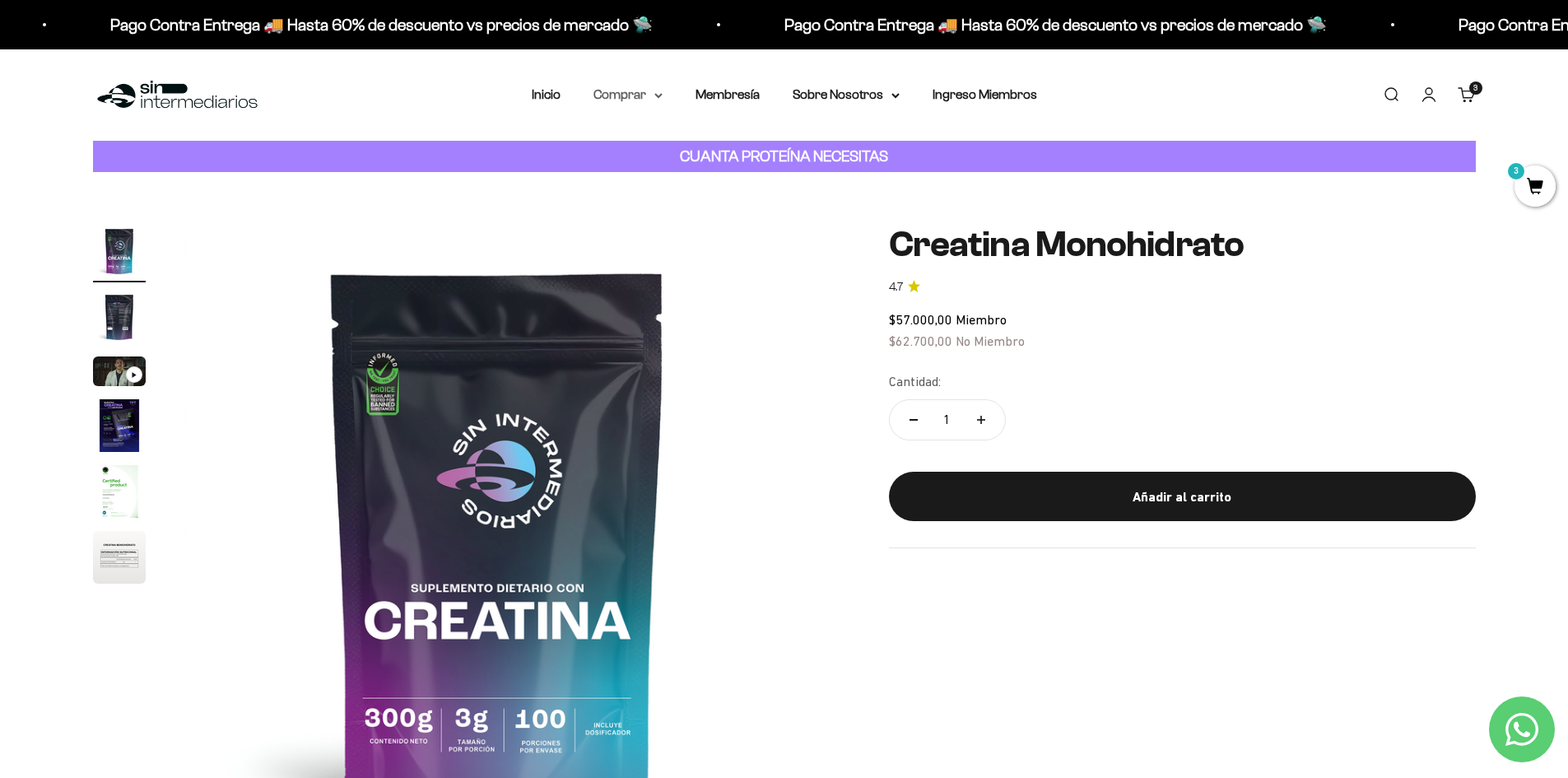
click at [632, 99] on summary "Comprar" at bounding box center [628, 94] width 69 height 21
drag, startPoint x: 632, startPoint y: 173, endPoint x: 632, endPoint y: 212, distance: 39.0
click at [0, 0] on ul "Proteínas Ver Todos Whey Iso Vegan Pancakes Pre-Entreno Shaker" at bounding box center [0, 0] width 0 height 0
click at [632, 212] on span "Gomas sin azúcar" at bounding box center [653, 208] width 102 height 14
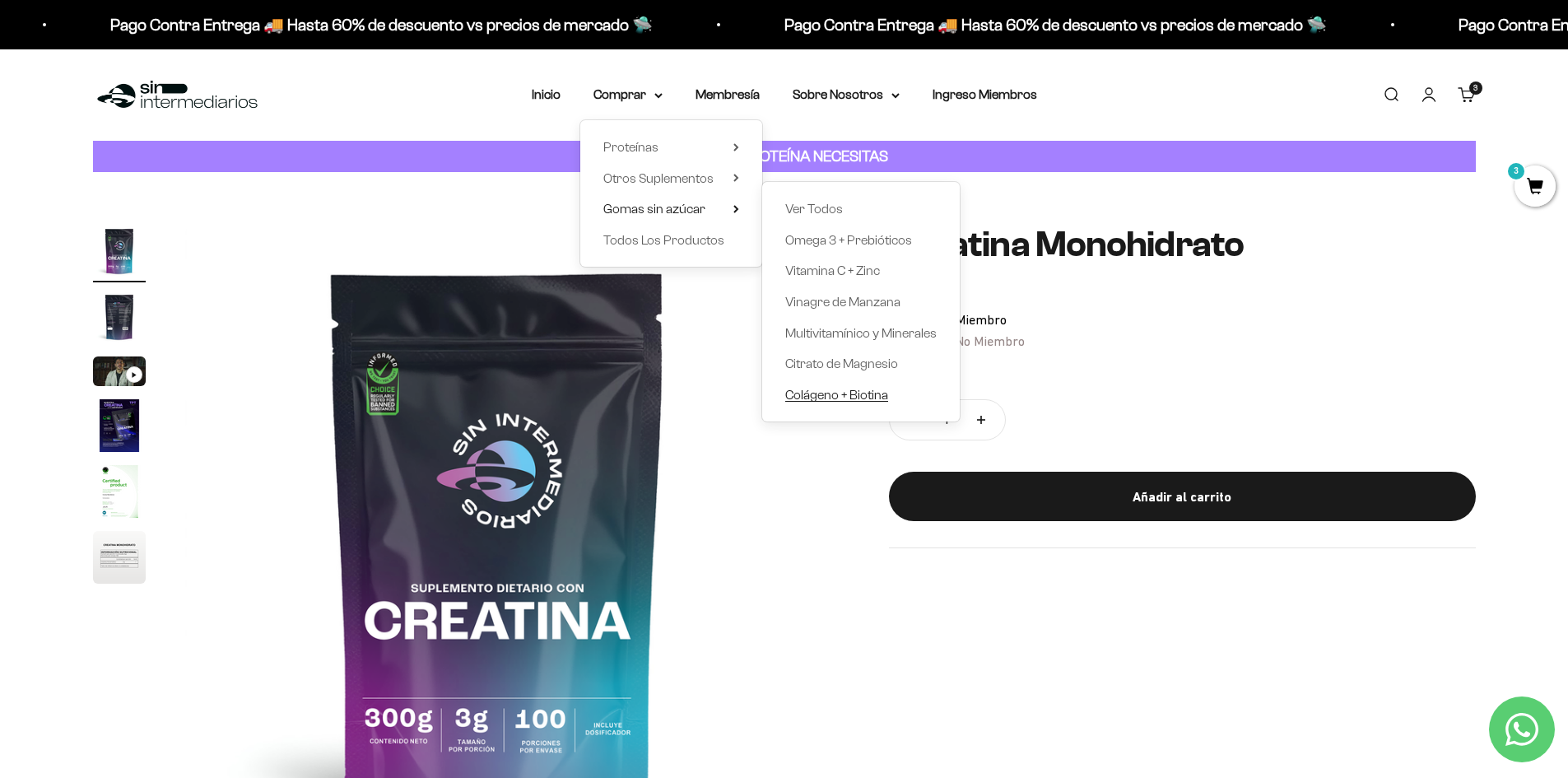
click at [815, 397] on span "Colágeno + Biotina" at bounding box center [836, 395] width 103 height 14
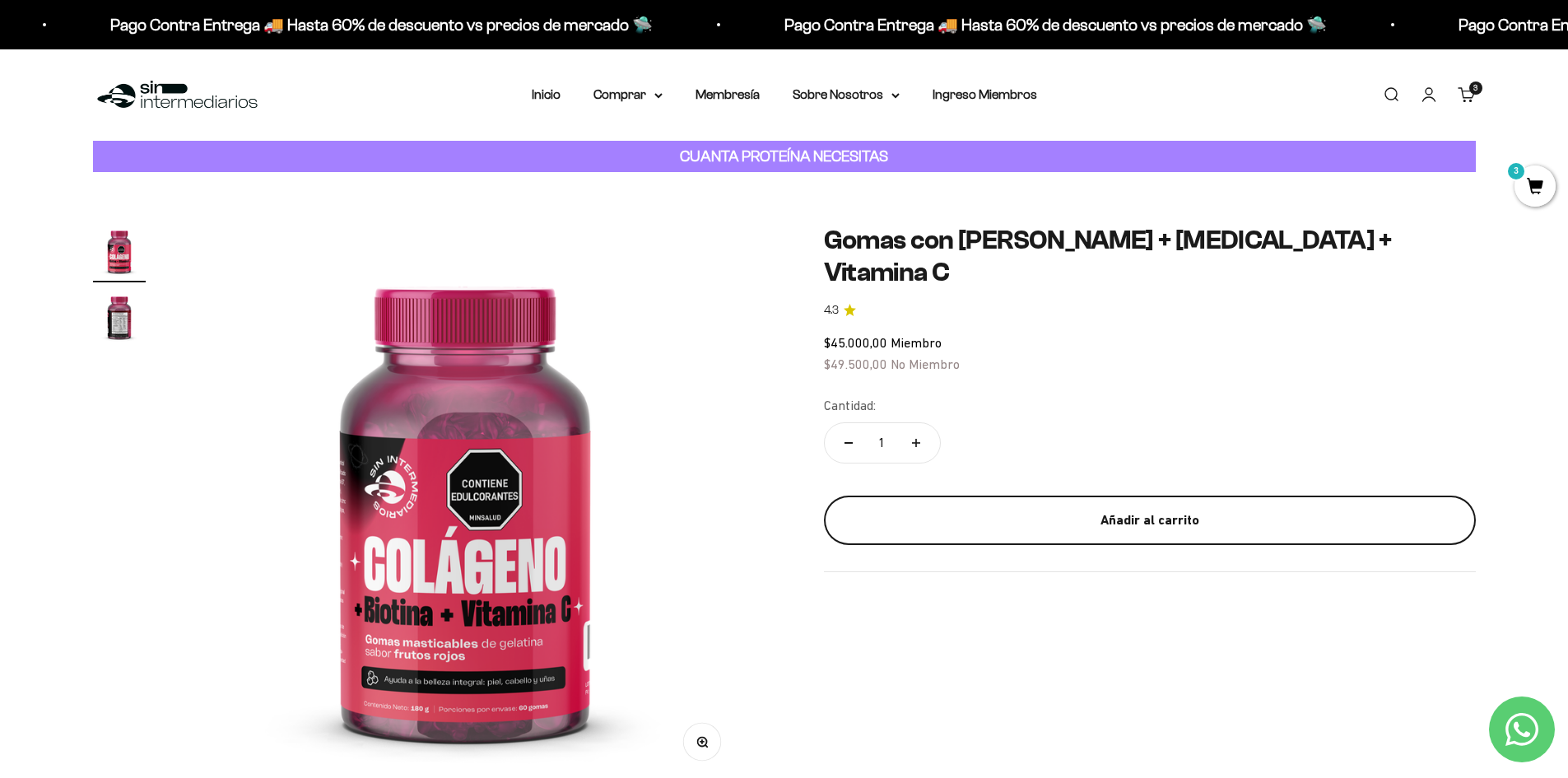
click at [1017, 509] on div "Añadir al carrito" at bounding box center [1149, 520] width 585 height 21
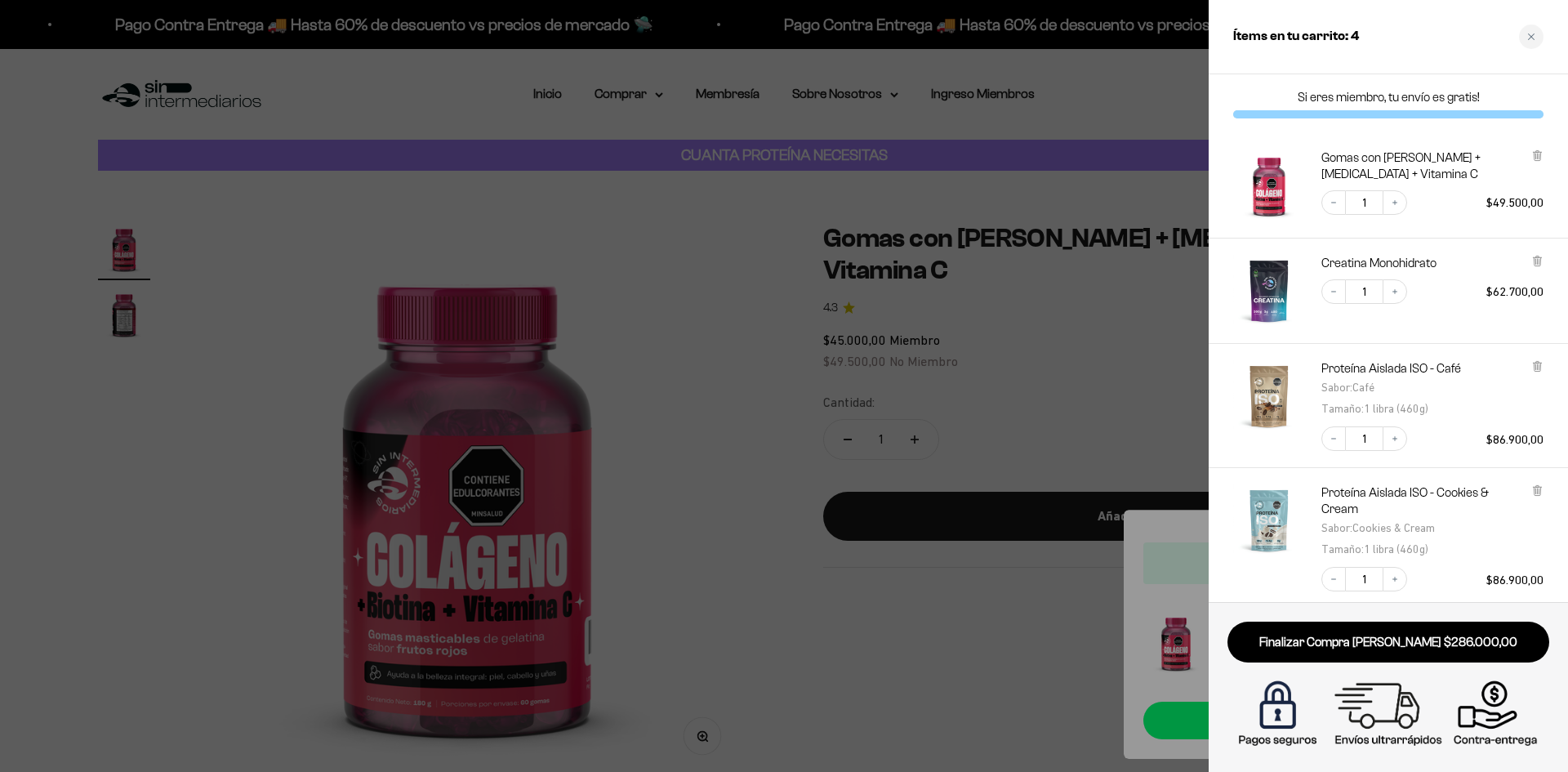
click at [949, 617] on div at bounding box center [784, 386] width 1568 height 772
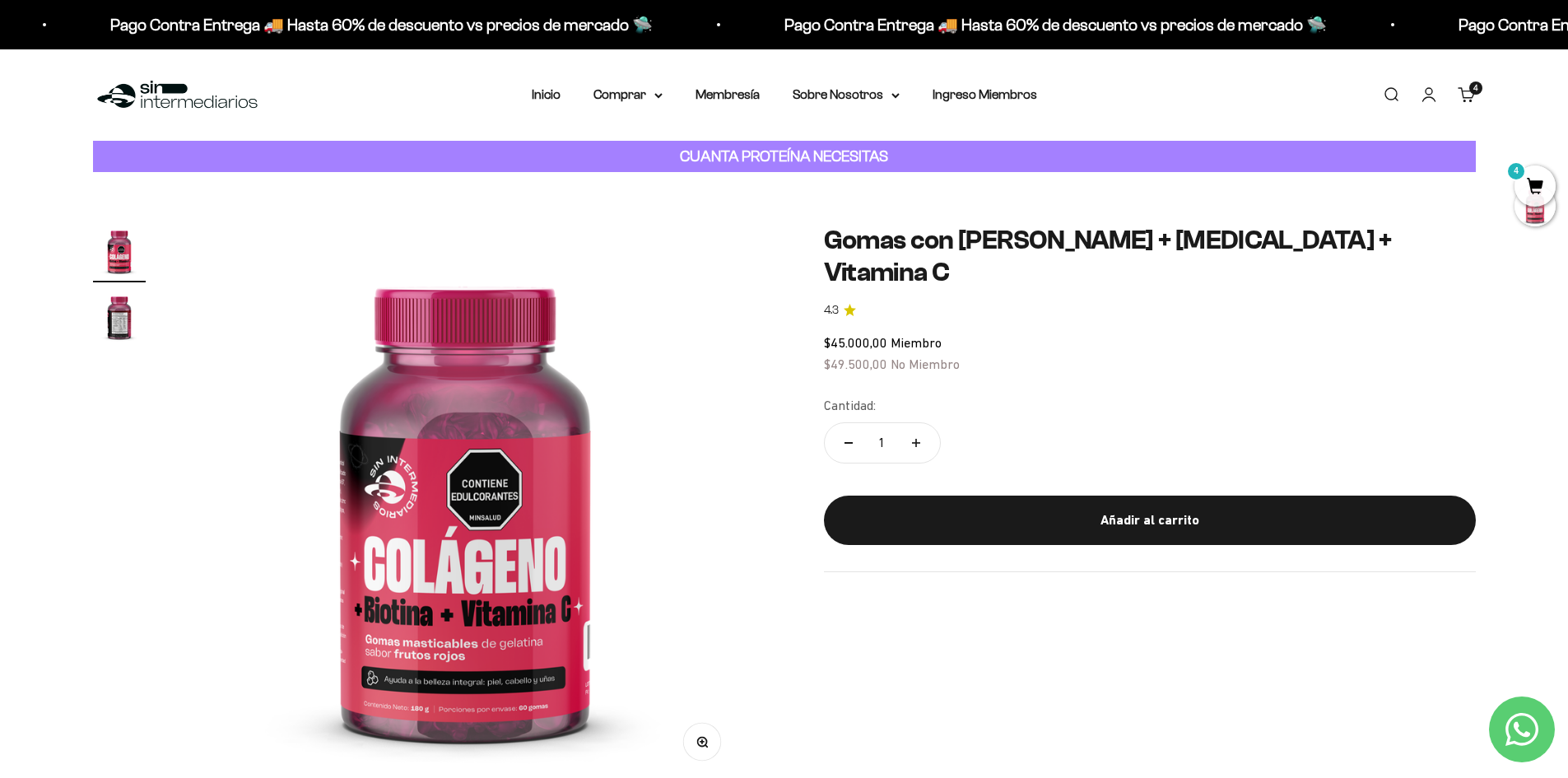
click at [1524, 175] on mark "4" at bounding box center [1515, 170] width 19 height 19
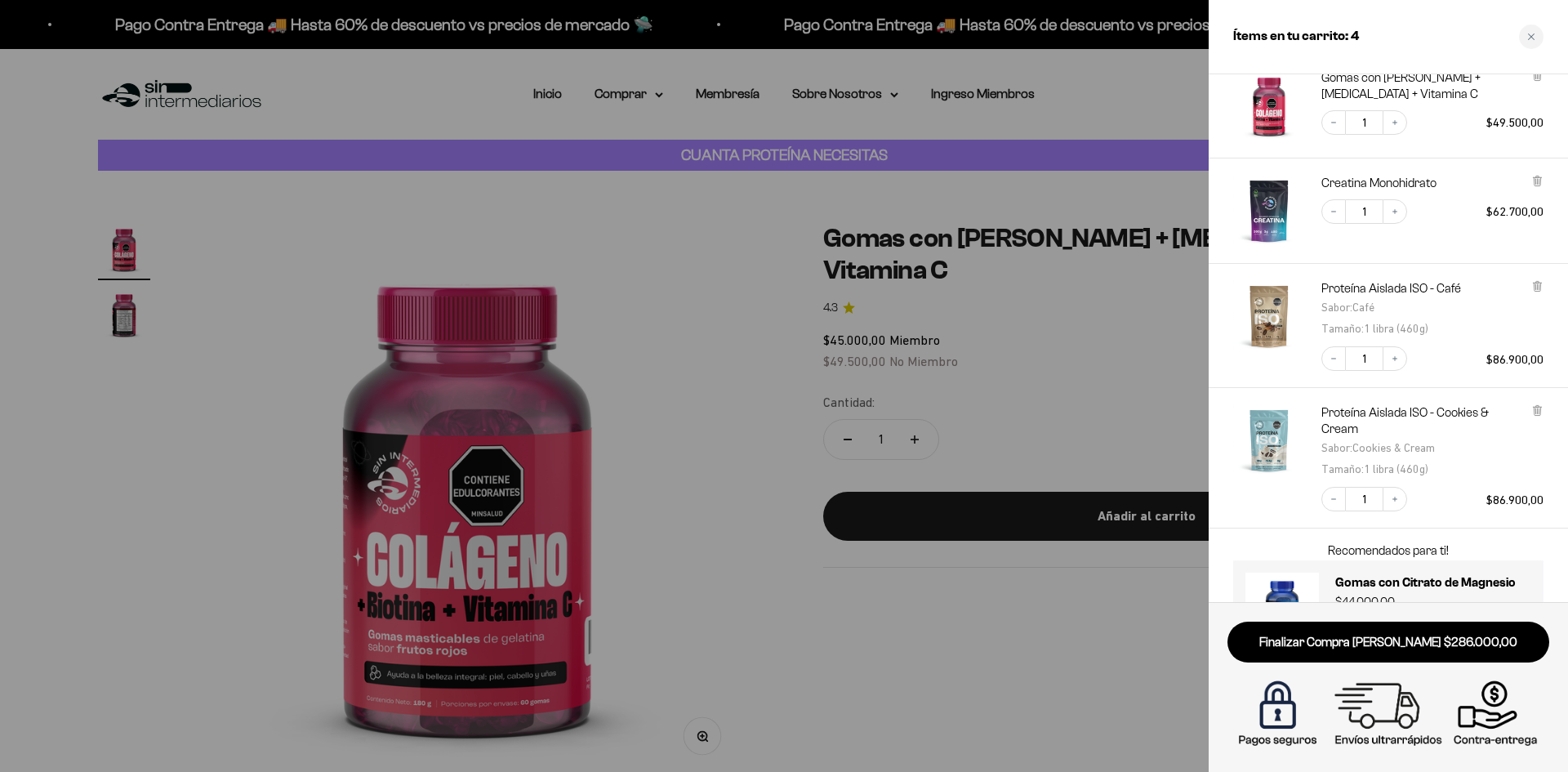
scroll to position [149, 0]
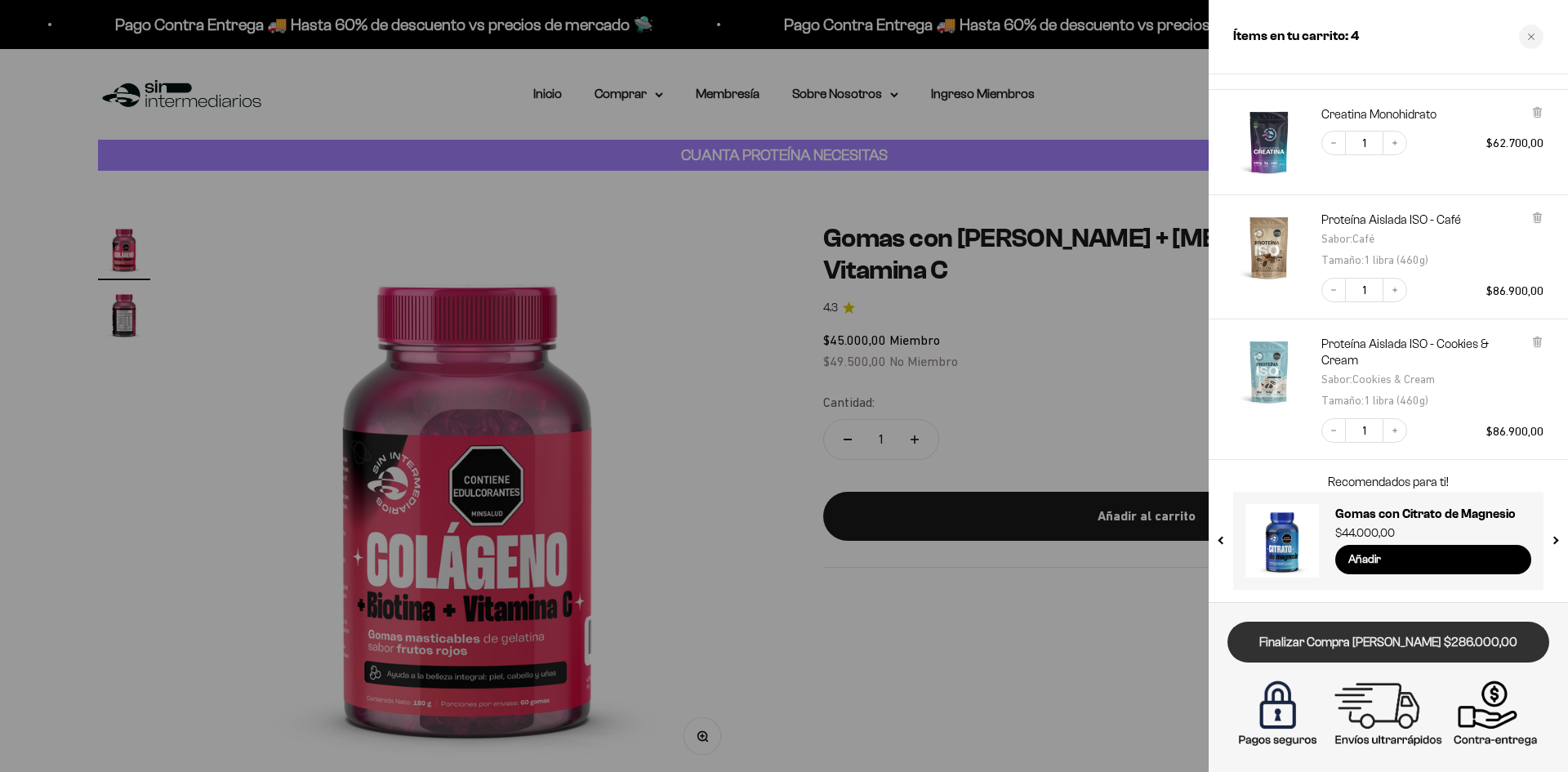
click at [1341, 643] on link "Finalizar Compra [PERSON_NAME] $286.000,00" at bounding box center [1388, 642] width 322 height 42
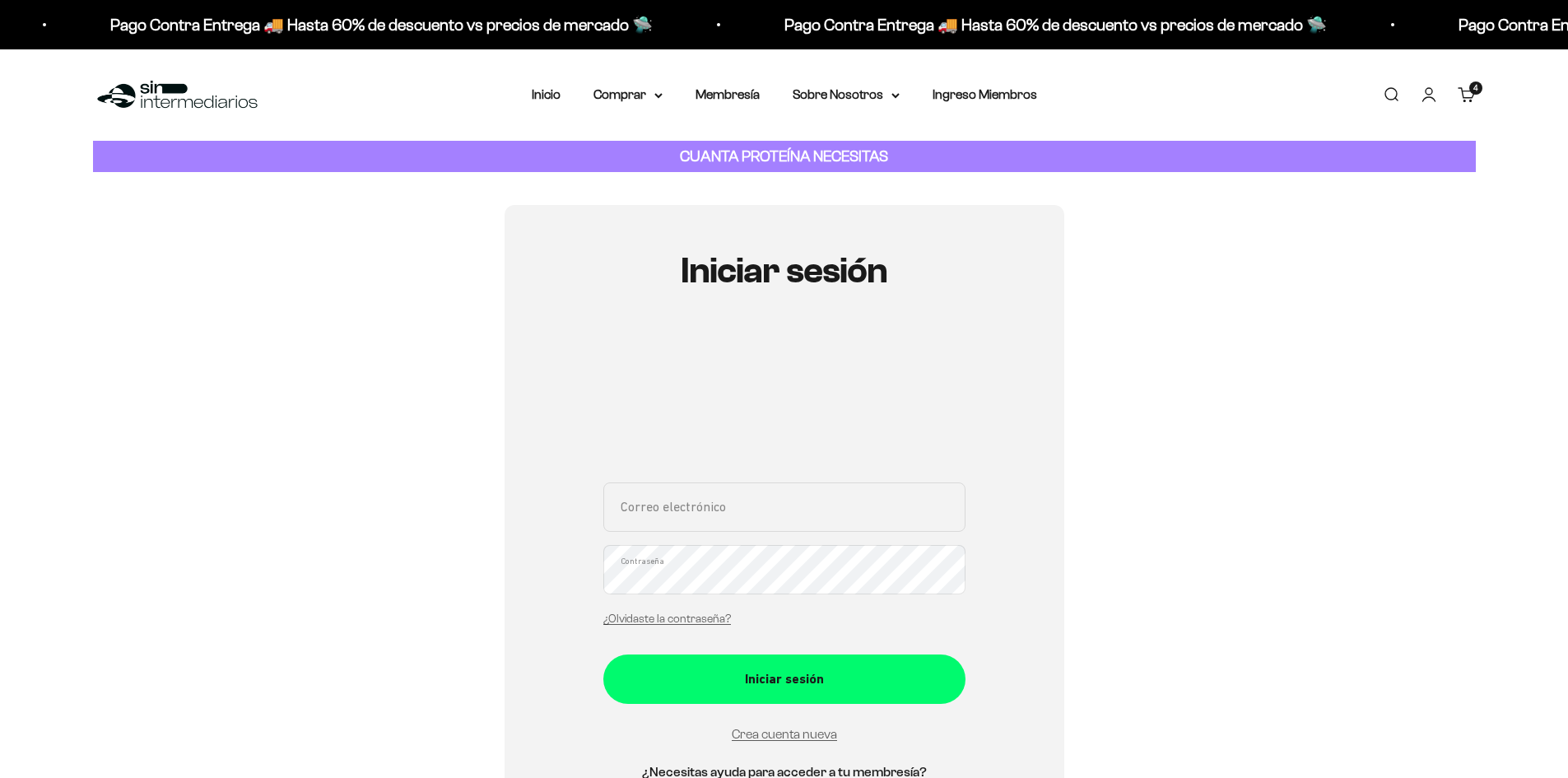
click at [758, 497] on input "Correo electrónico" at bounding box center [784, 508] width 362 height 50
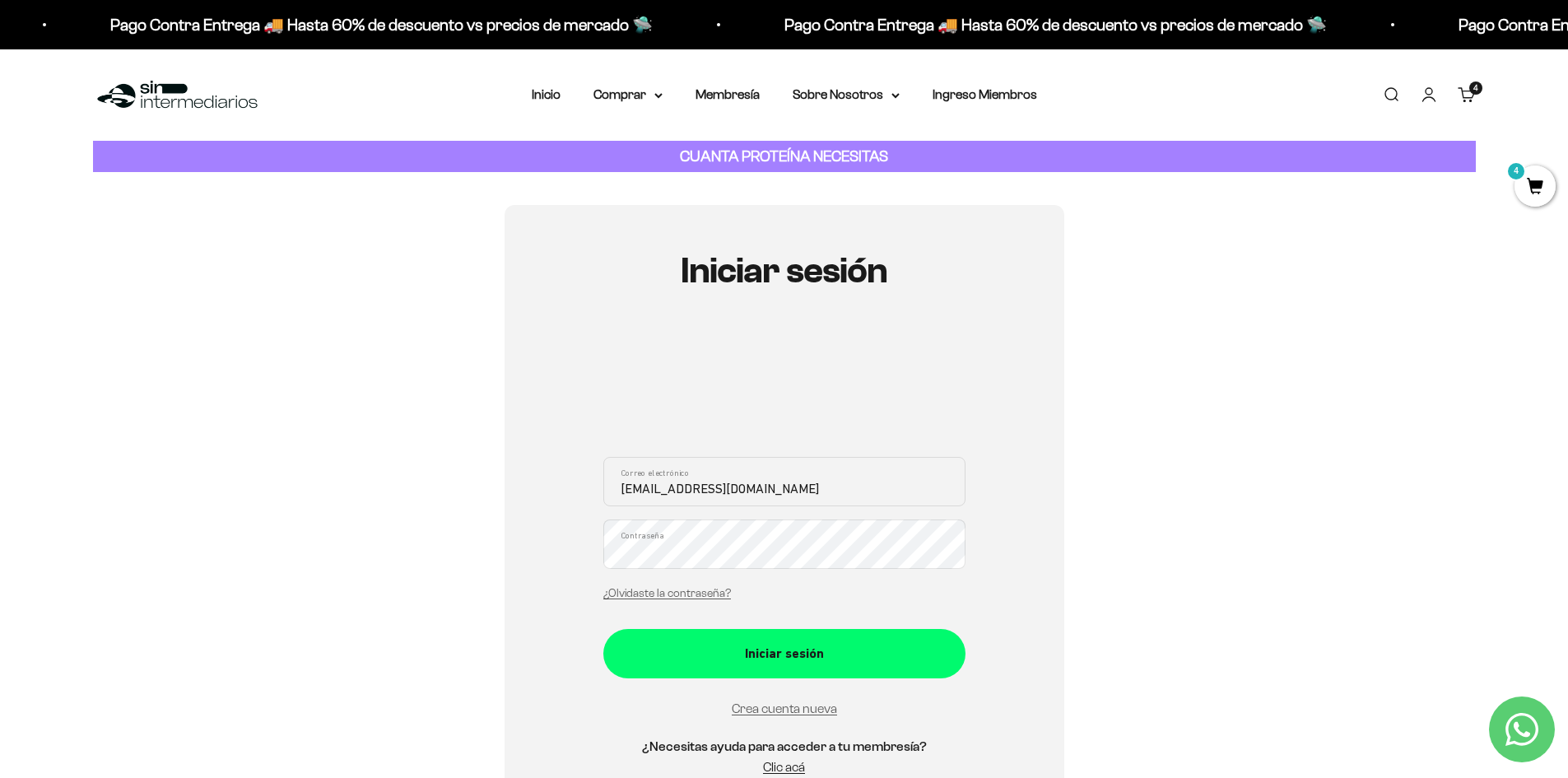
type input "[EMAIL_ADDRESS][DOMAIN_NAME]"
click at [603, 629] on button "Iniciar sesión" at bounding box center [784, 654] width 362 height 50
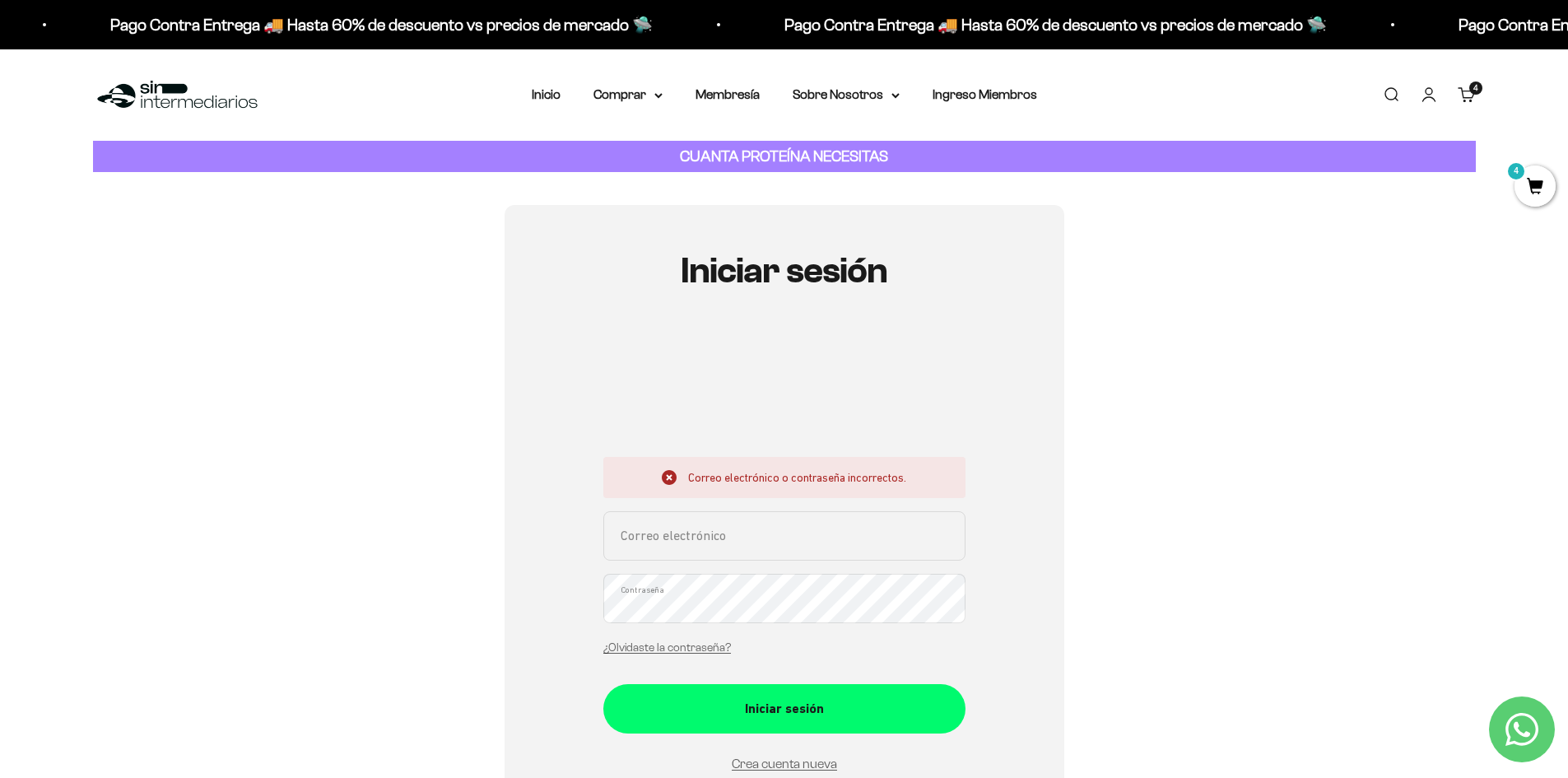
click at [720, 541] on input "Correo electrónico" at bounding box center [784, 536] width 362 height 50
type input "[EMAIL_ADDRESS][DOMAIN_NAME]"
click at [603, 684] on button "Iniciar sesión" at bounding box center [784, 709] width 362 height 50
